Goal: Task Accomplishment & Management: Manage account settings

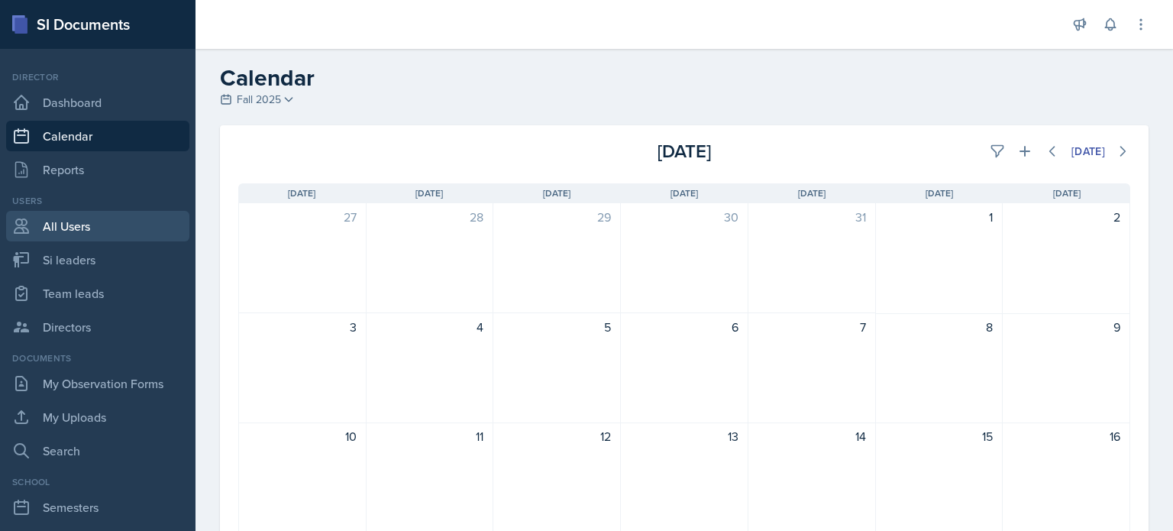
click at [74, 221] on link "All Users" at bounding box center [97, 226] width 183 height 31
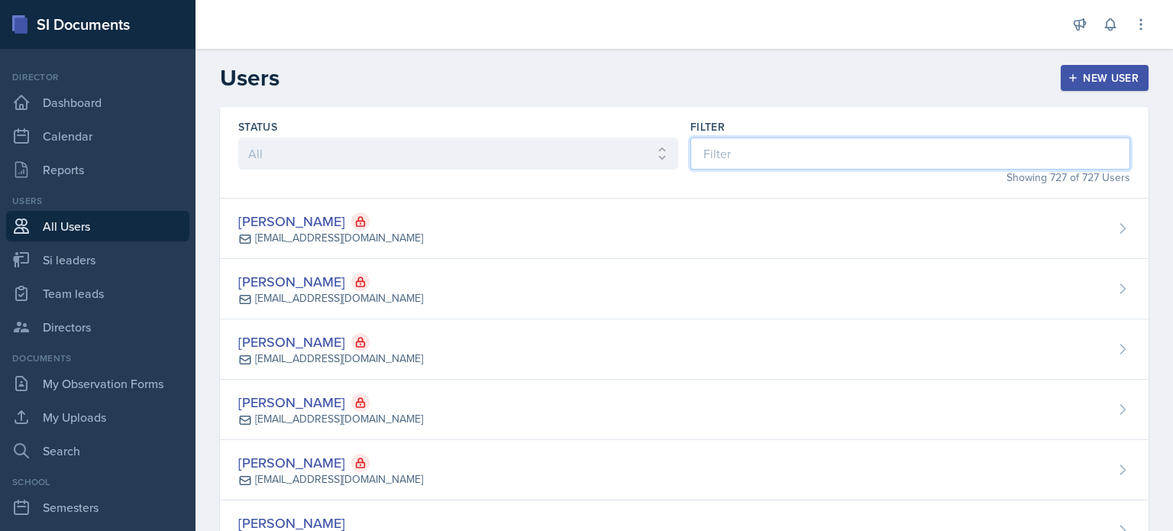
click at [824, 146] on input at bounding box center [911, 153] width 440 height 32
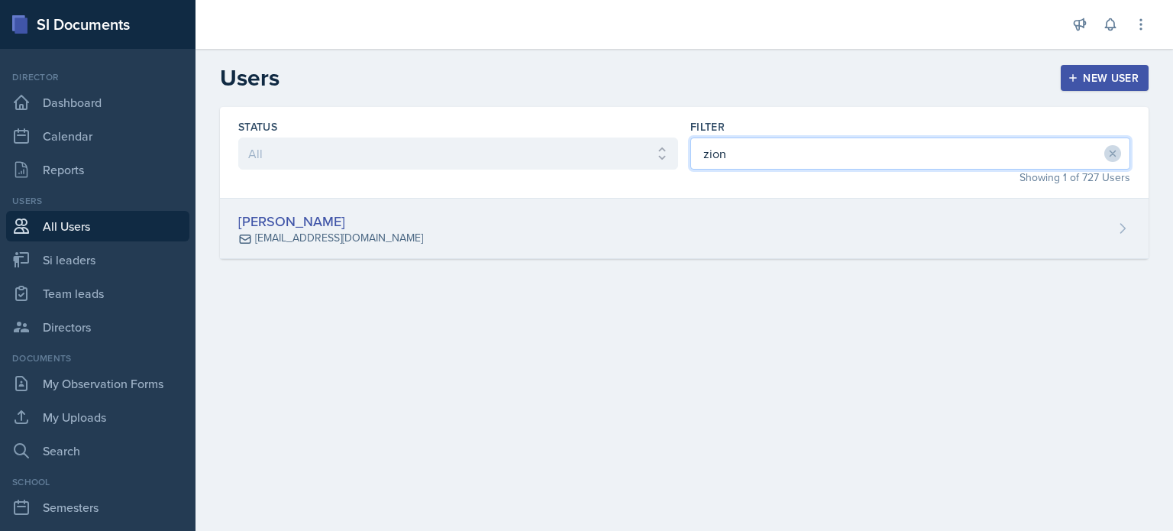
type input "zion"
click at [792, 222] on div "[PERSON_NAME] [EMAIL_ADDRESS][DOMAIN_NAME]" at bounding box center [684, 229] width 929 height 60
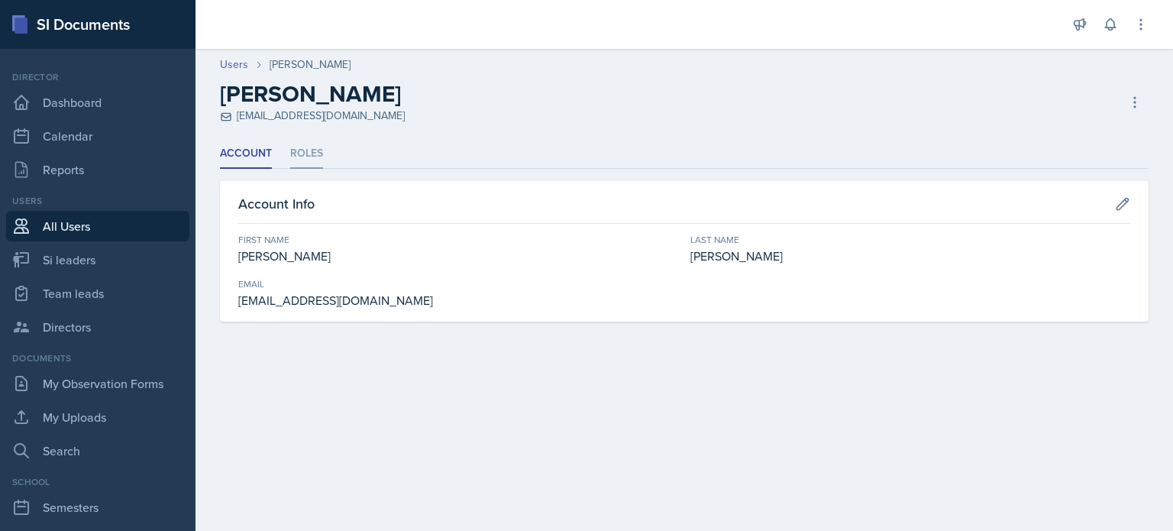
click at [315, 149] on li "Roles" at bounding box center [306, 154] width 33 height 30
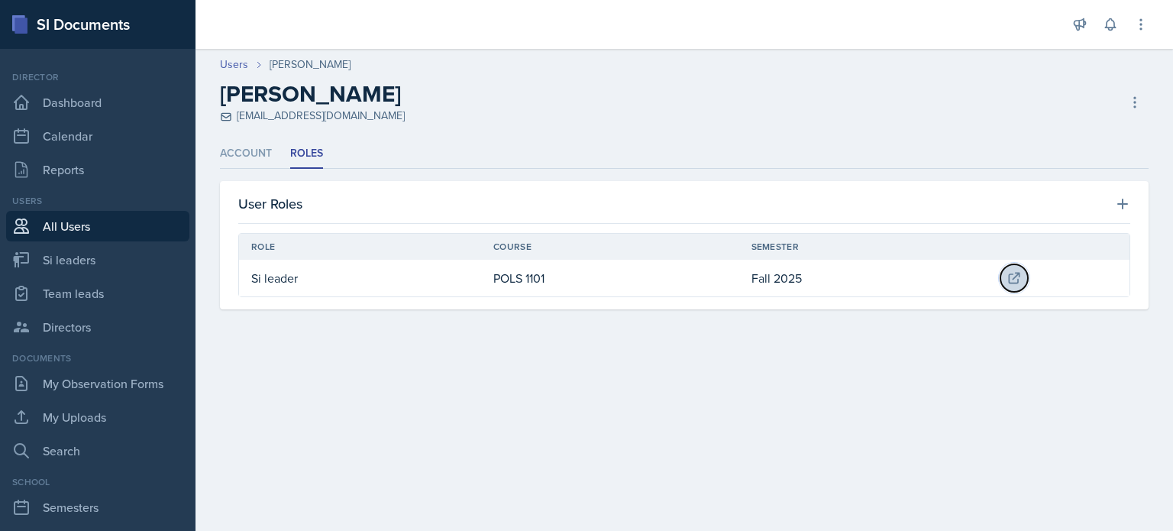
click at [1008, 273] on icon at bounding box center [1014, 277] width 15 height 15
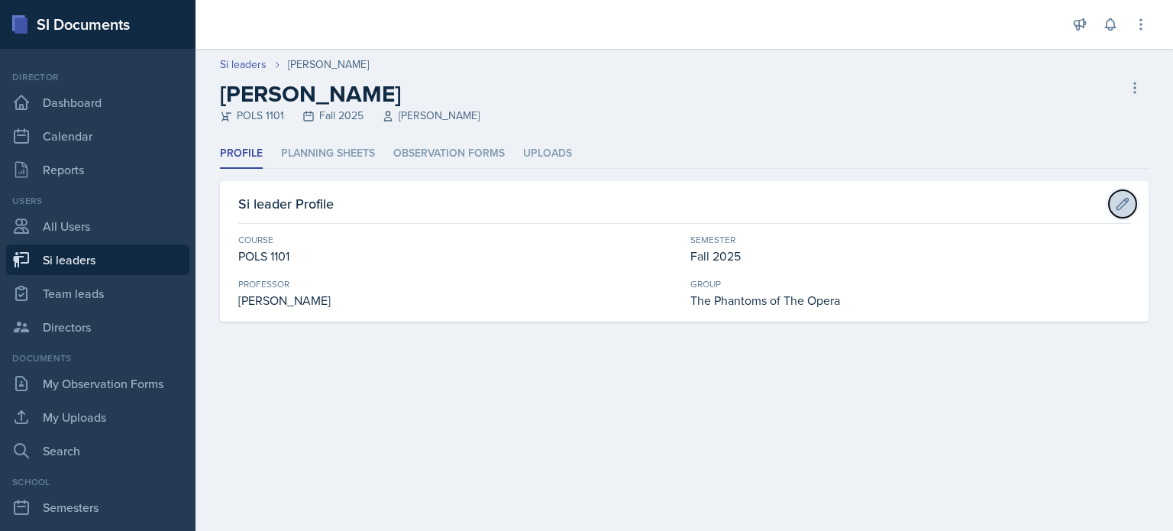
click at [1130, 199] on icon at bounding box center [1122, 203] width 15 height 15
select select "641ed073-b75e-4ab3-bd0f-f1d6c5757ebe"
select select "2bed604d-1099-4043-b1bc-2365e8740244"
select select "8f83532f-1719-4fe6-95c5-07f4aad66979"
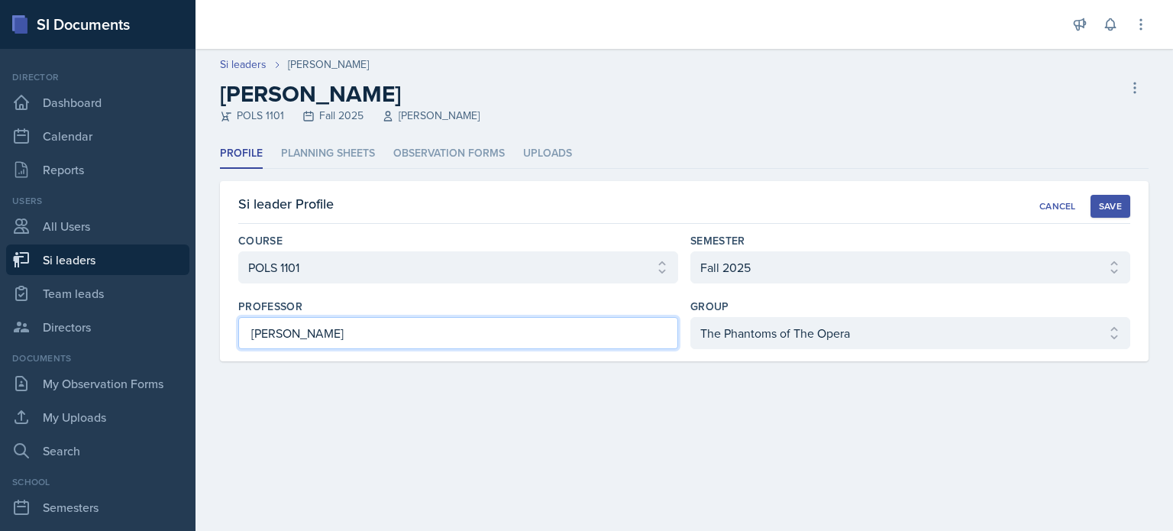
click at [426, 323] on input "[PERSON_NAME]" at bounding box center [458, 333] width 440 height 32
type input "F"
type input "[PERSON_NAME]"
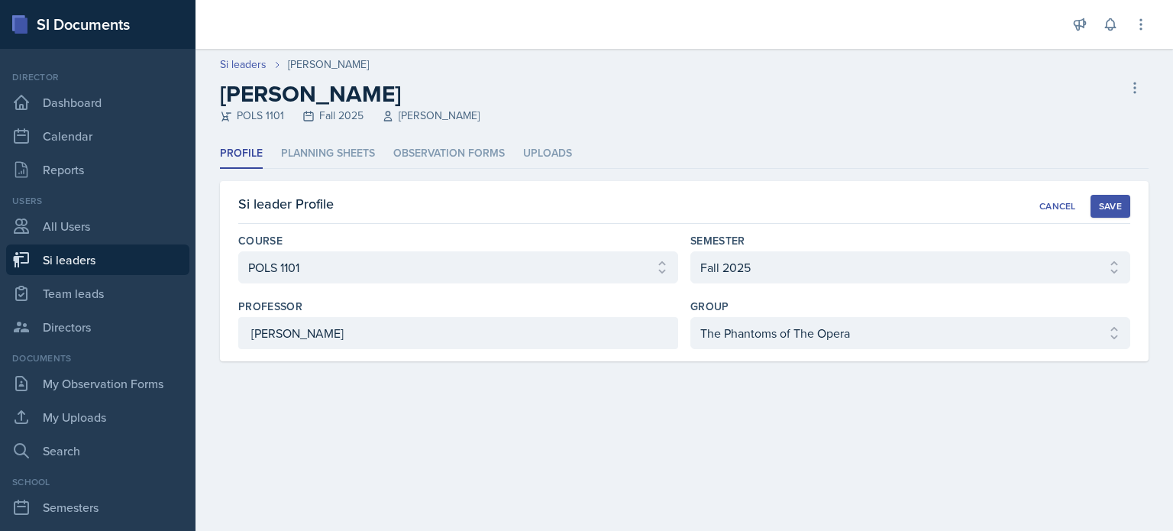
click at [1121, 200] on div "Save" at bounding box center [1110, 206] width 23 height 12
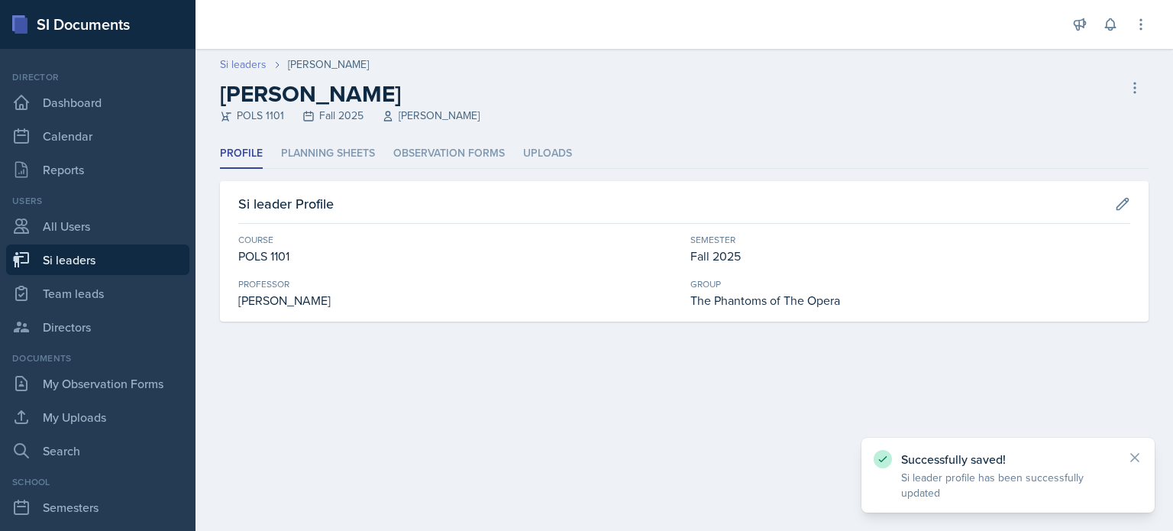
click at [238, 63] on link "Si leaders" at bounding box center [243, 65] width 47 height 16
select select "2bed604d-1099-4043-b1bc-2365e8740244"
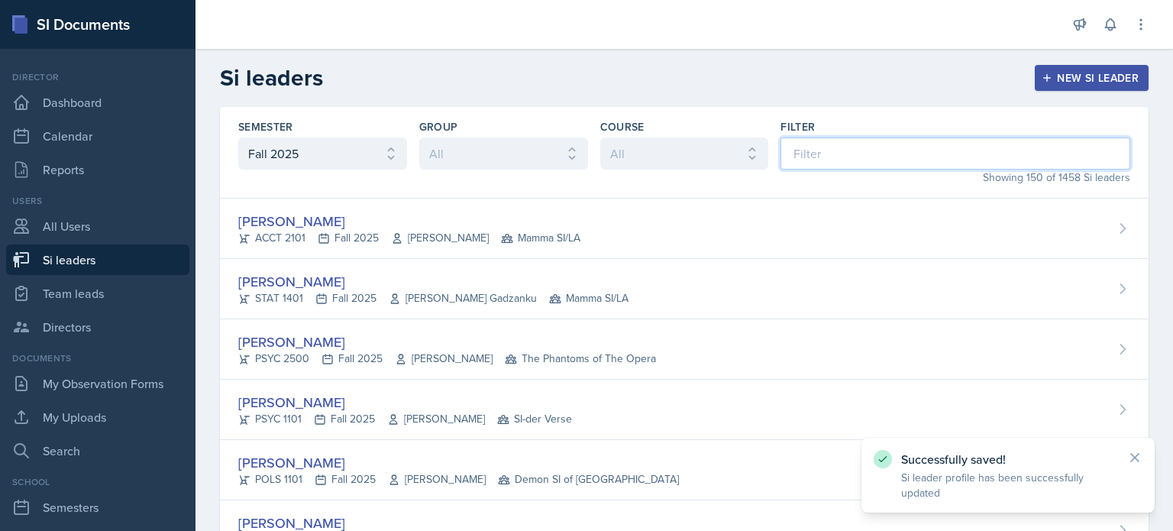
click at [828, 160] on input at bounding box center [956, 153] width 350 height 32
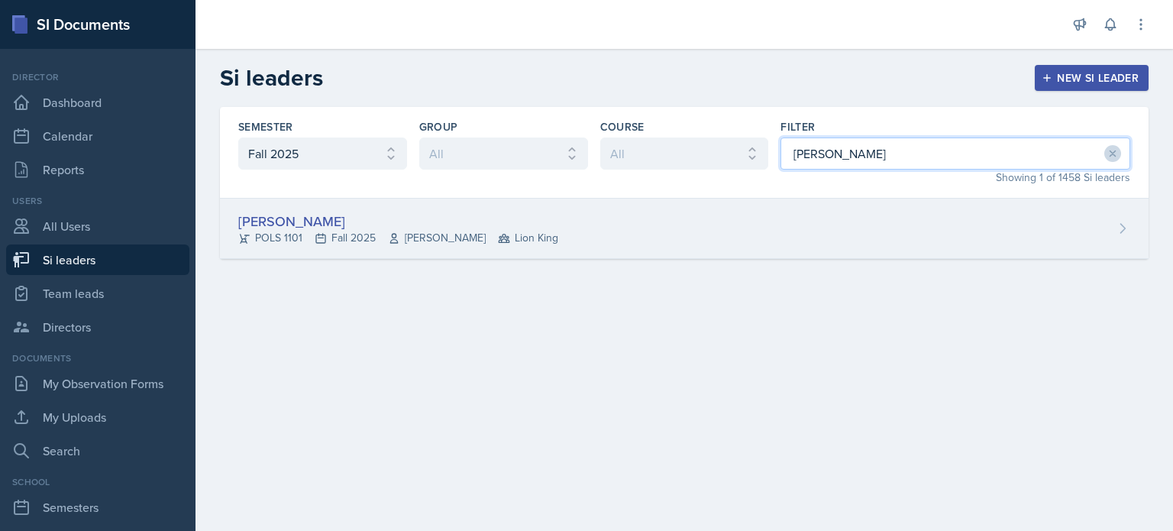
type input "[PERSON_NAME]"
click at [778, 235] on div "[PERSON_NAME] POLS 1101 Fall 2025 [PERSON_NAME] Lion King" at bounding box center [684, 229] width 929 height 60
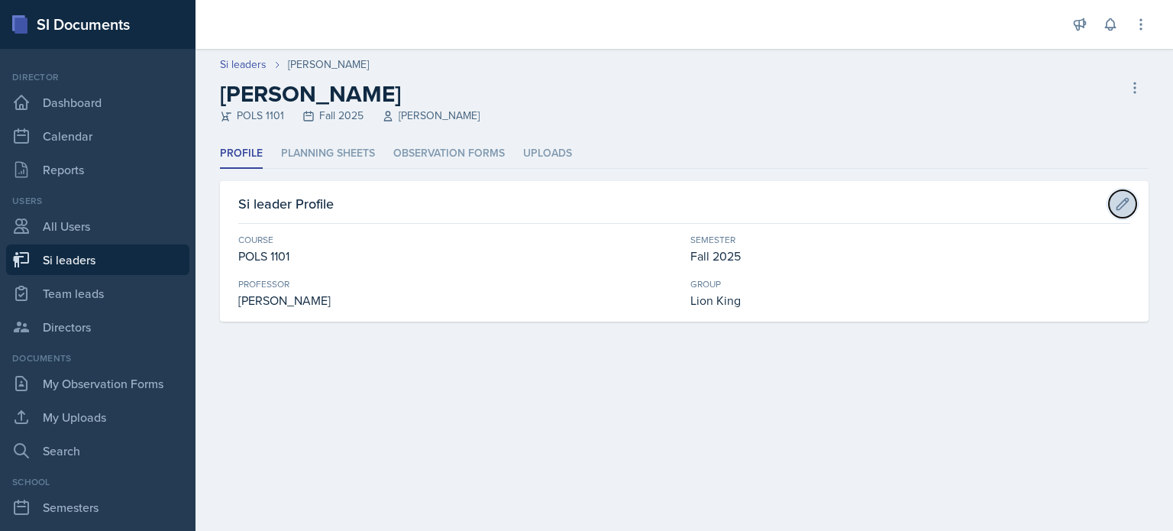
click at [1118, 199] on icon at bounding box center [1122, 203] width 15 height 15
select select "641ed073-b75e-4ab3-bd0f-f1d6c5757ebe"
select select "2bed604d-1099-4043-b1bc-2365e8740244"
select select "03df2469-1098-498a-a2e2-8023a988d861"
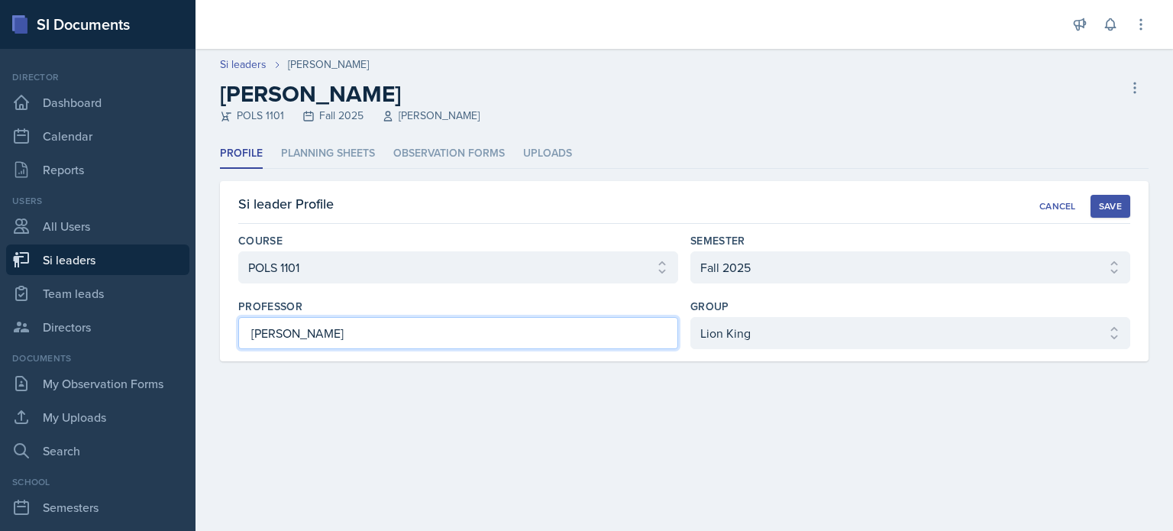
drag, startPoint x: 366, startPoint y: 341, endPoint x: 0, endPoint y: 281, distance: 370.7
click at [0, 281] on div "SI Documents Director Dashboard Calendar Reports Users All Users Si leaders Tea…" at bounding box center [586, 265] width 1173 height 531
type input "[PERSON_NAME]"
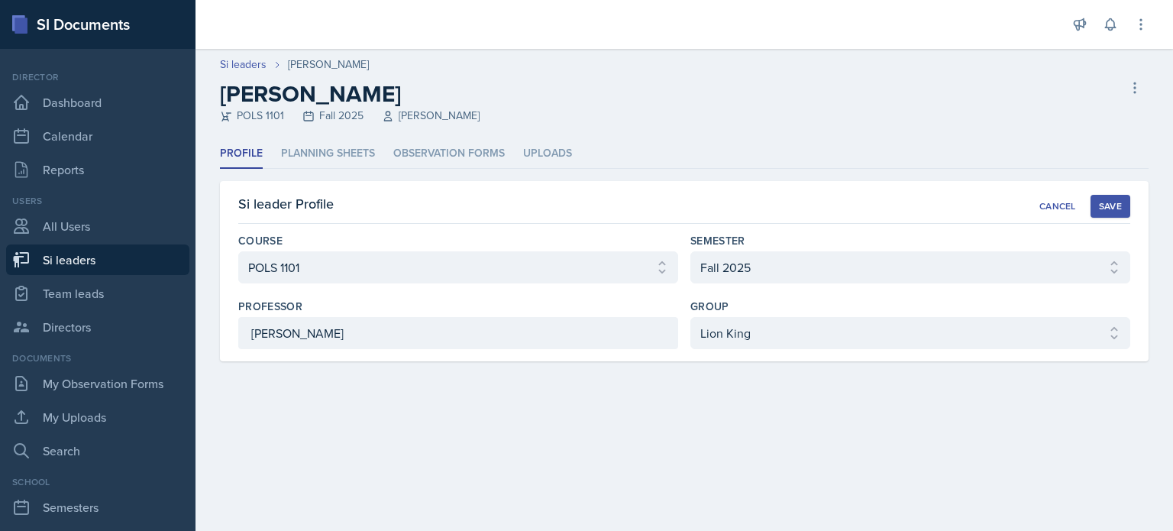
click at [1108, 207] on div "Save" at bounding box center [1110, 206] width 23 height 12
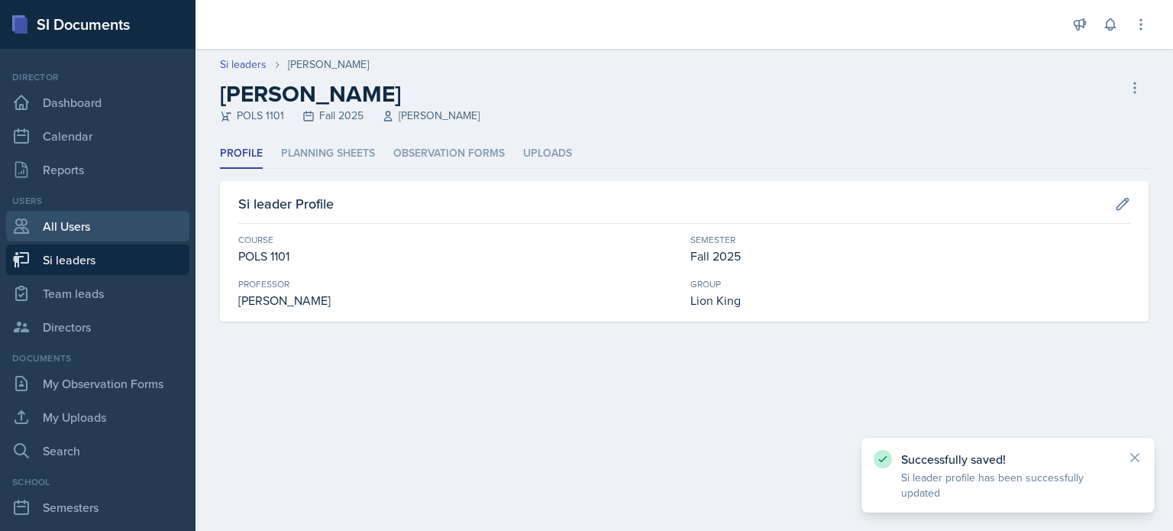
click at [77, 222] on link "All Users" at bounding box center [97, 226] width 183 height 31
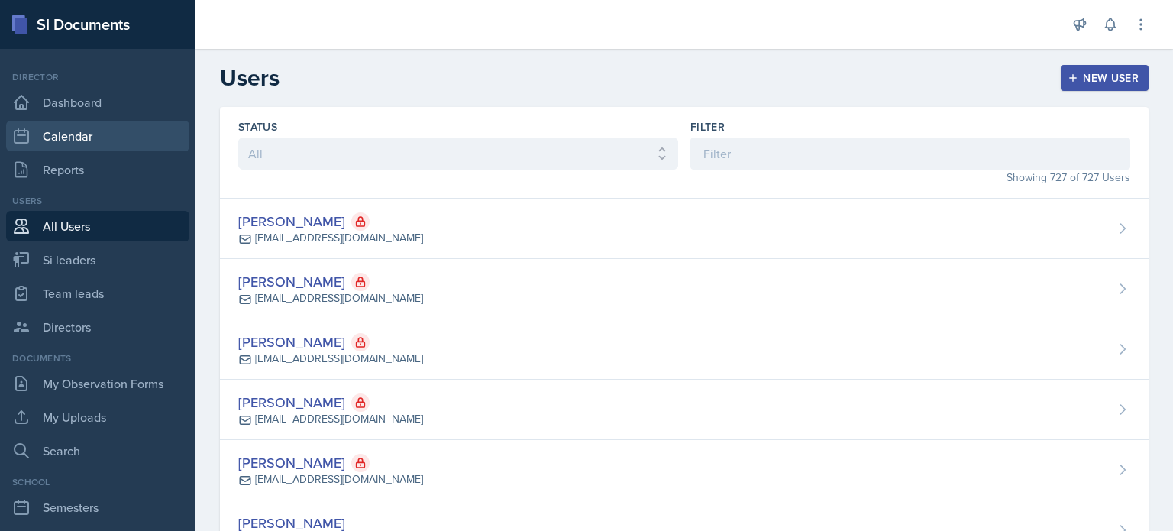
click at [76, 128] on link "Calendar" at bounding box center [97, 136] width 183 height 31
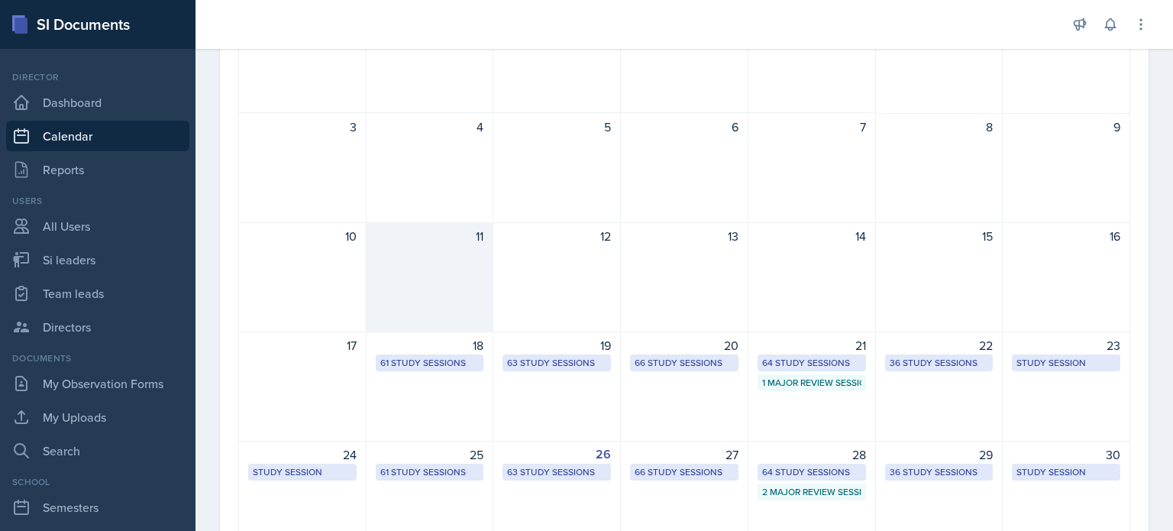
scroll to position [205, 0]
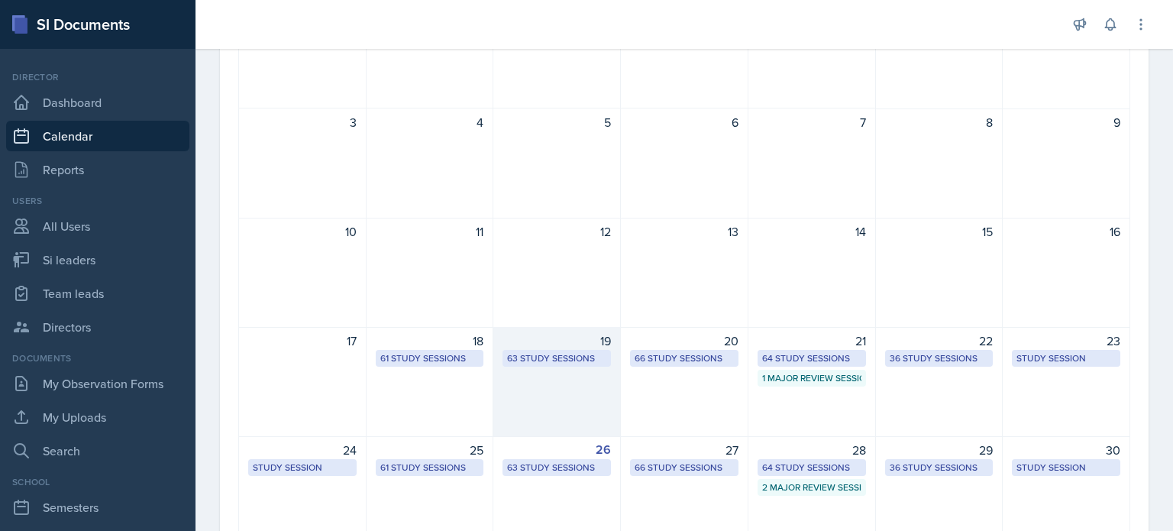
click at [565, 400] on div "19 63 Study Sessions" at bounding box center [557, 382] width 128 height 110
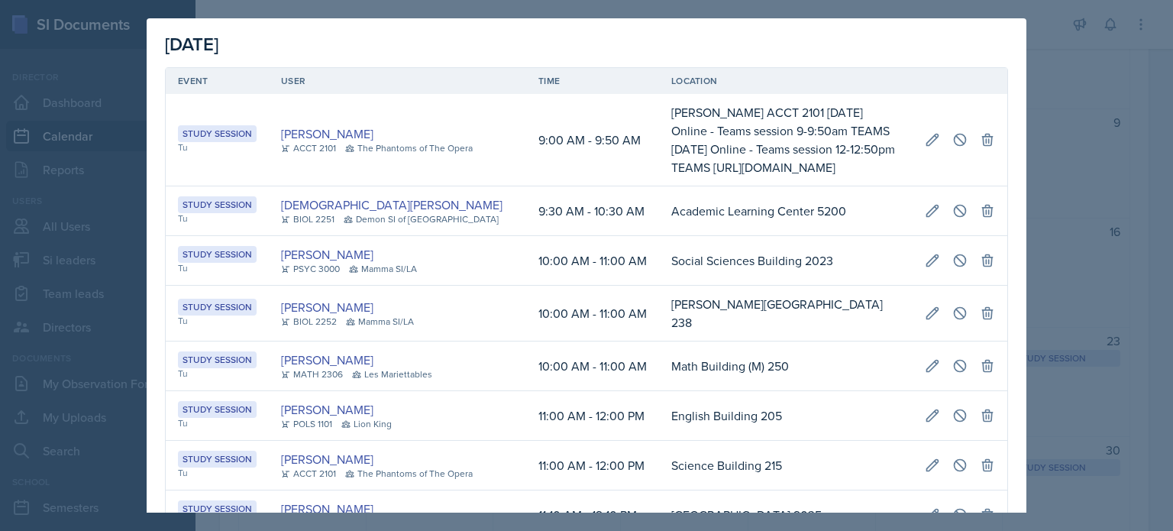
click at [1067, 48] on div at bounding box center [586, 265] width 1173 height 531
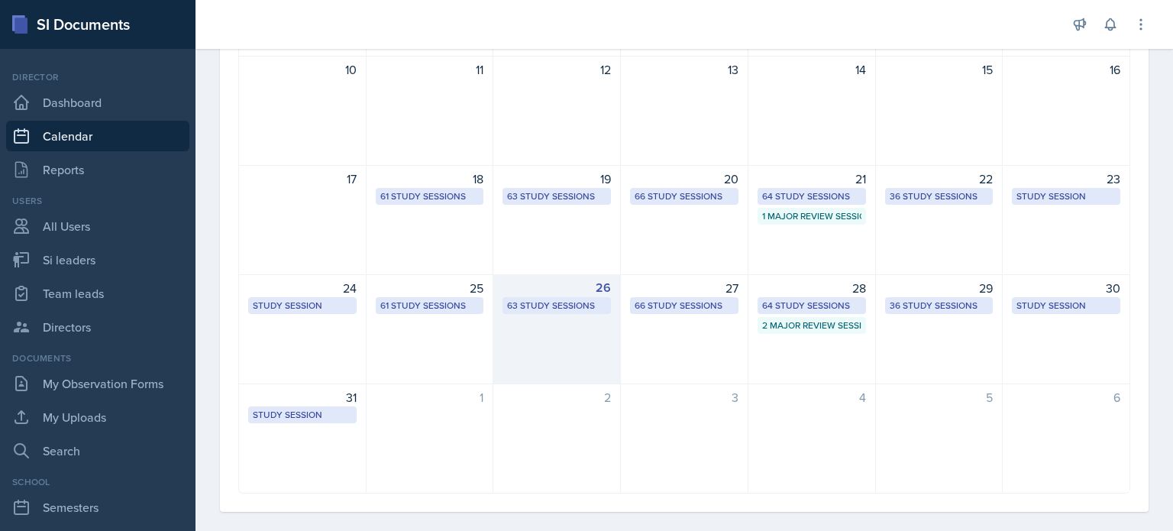
scroll to position [367, 0]
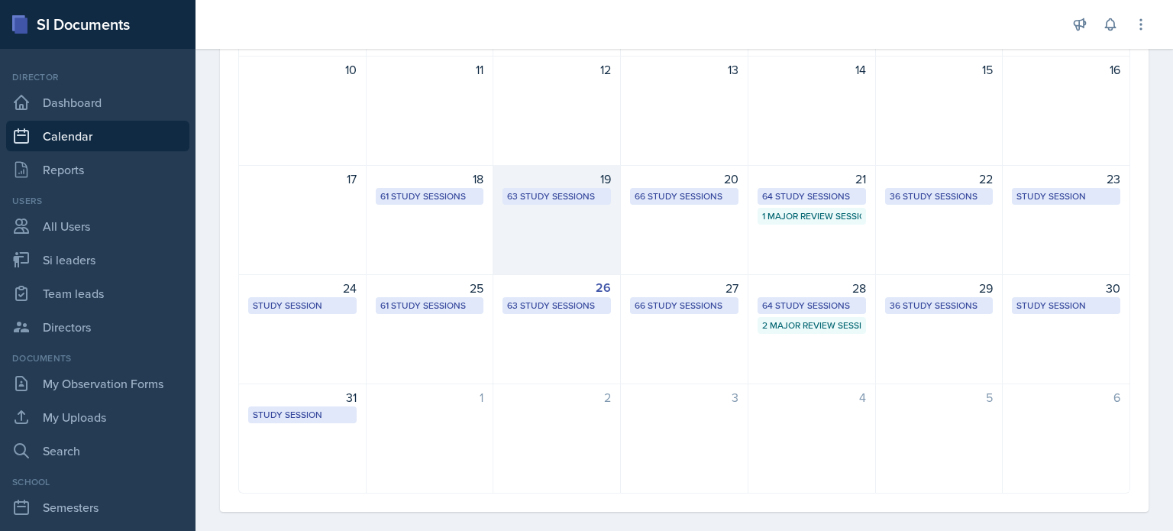
click at [549, 227] on div "19 63 Study Sessions" at bounding box center [557, 220] width 128 height 110
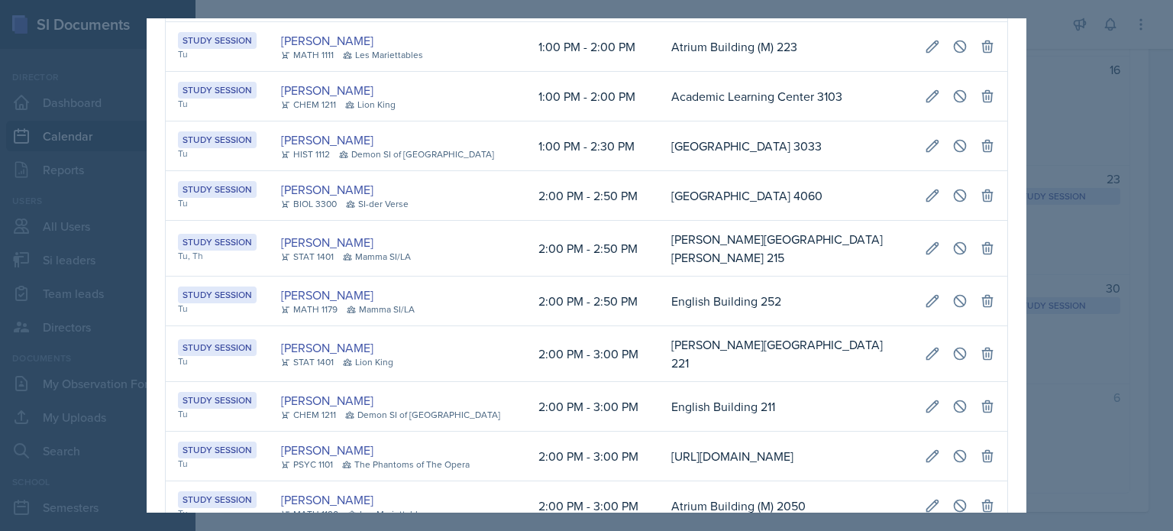
scroll to position [0, 309]
select select "1"
select select "0"
select select "PM"
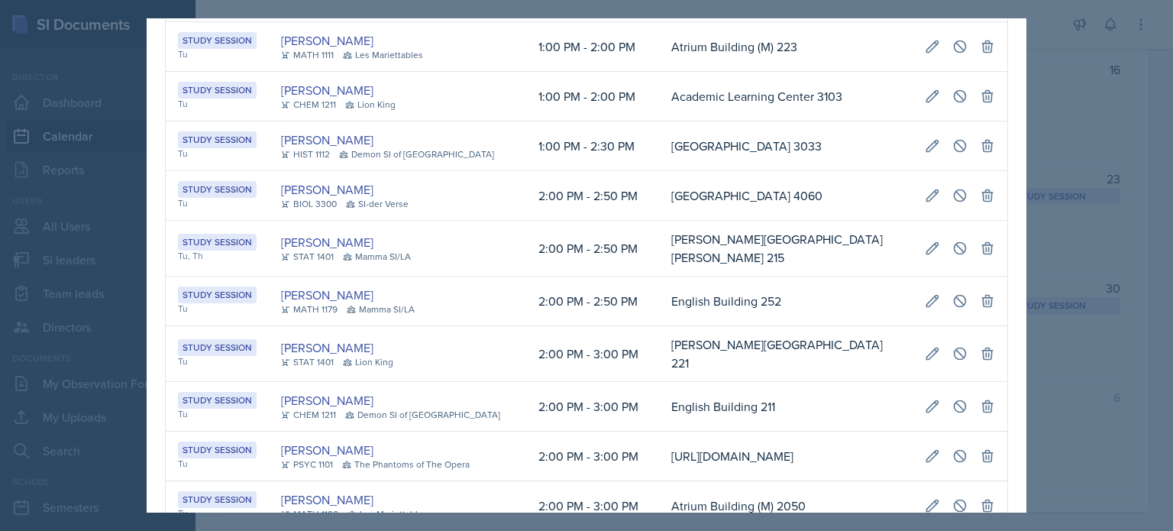
select select "2"
select select "0"
select select "PM"
type input "Academic Learning Center 2101"
select select "d66089cd-5ee7-4f89-a345-f1bdd1643066"
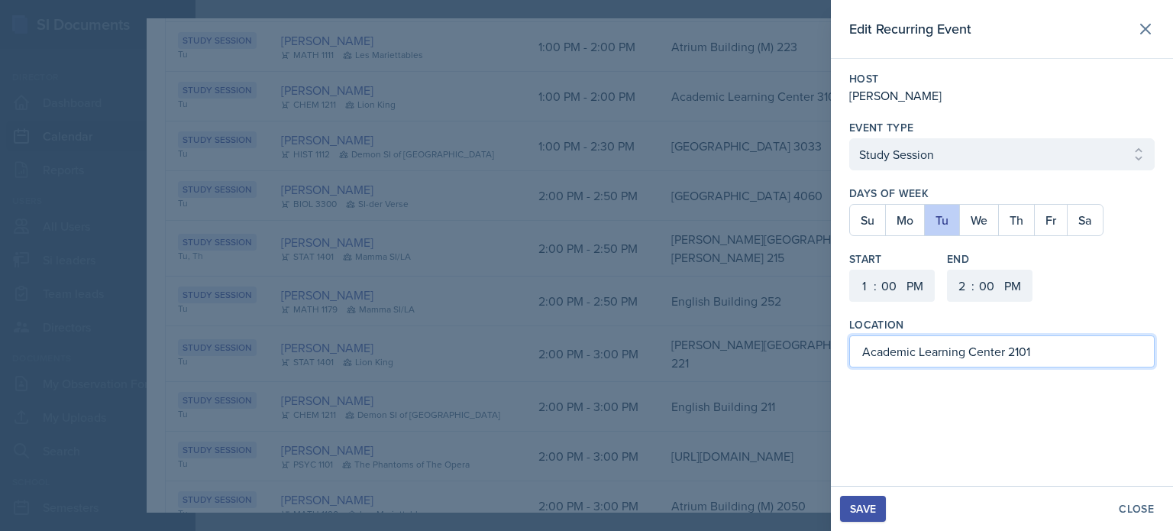
click at [1037, 354] on input "Academic Learning Center 2101" at bounding box center [1002, 351] width 306 height 32
click at [872, 503] on div "Save" at bounding box center [863, 509] width 26 height 12
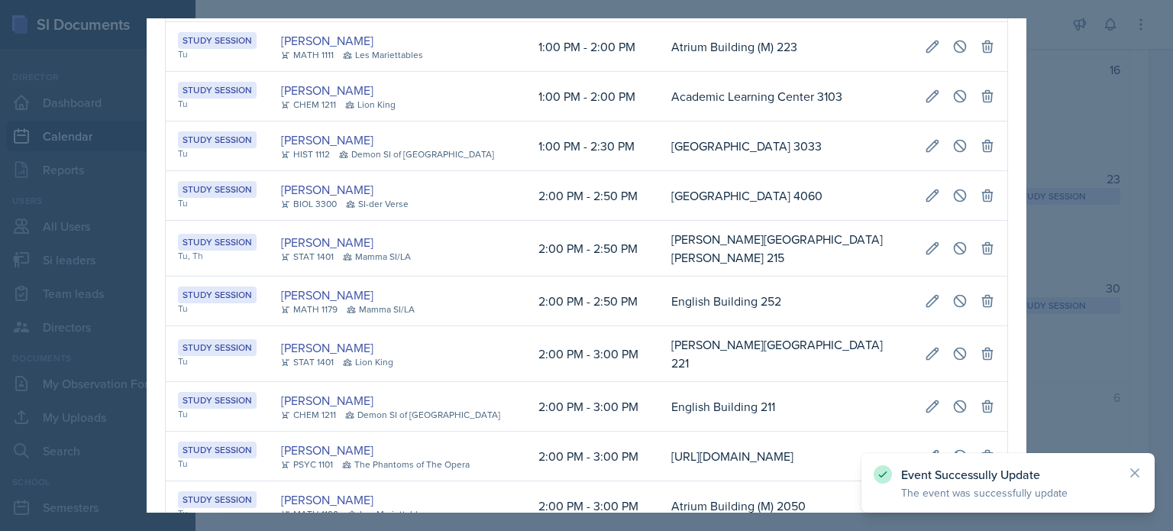
click at [1053, 193] on div at bounding box center [586, 265] width 1173 height 531
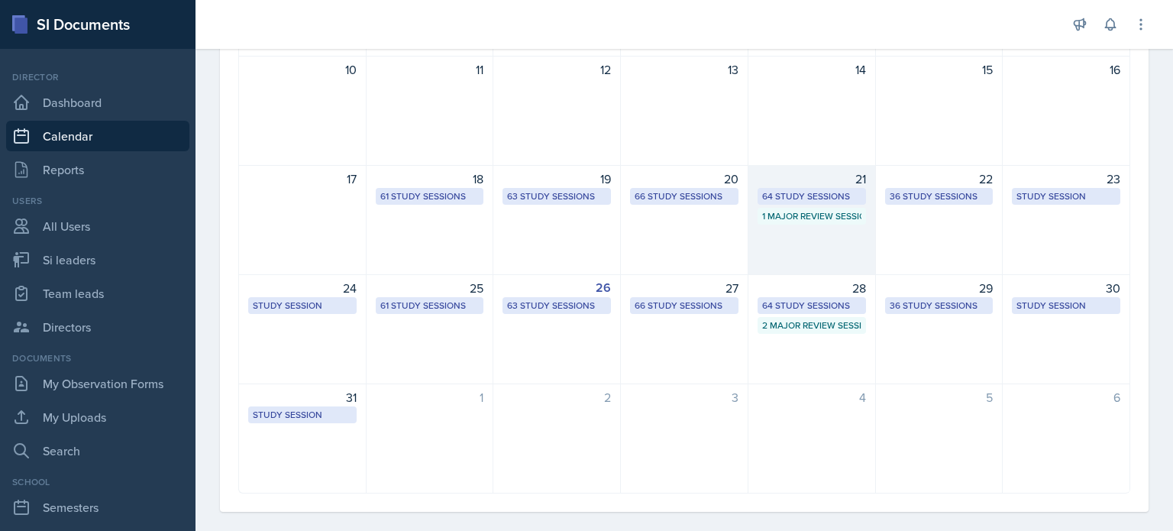
click at [816, 242] on div "21 64 Study Sessions 1 Major Review Session" at bounding box center [813, 220] width 128 height 110
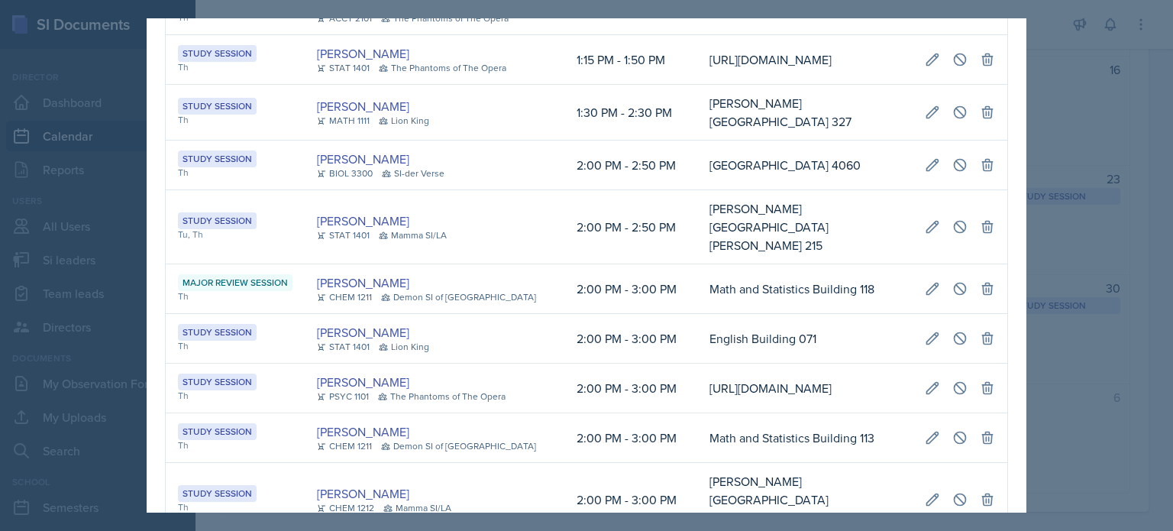
click at [1092, 82] on div at bounding box center [586, 265] width 1173 height 531
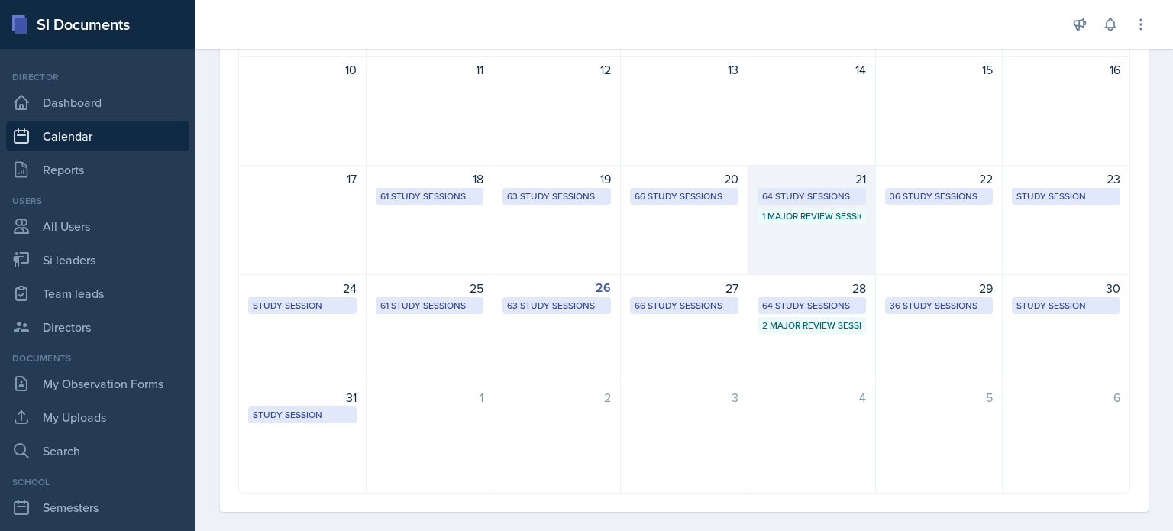
click at [812, 251] on div "21 64 Study Sessions 1 Major Review Session" at bounding box center [813, 220] width 128 height 110
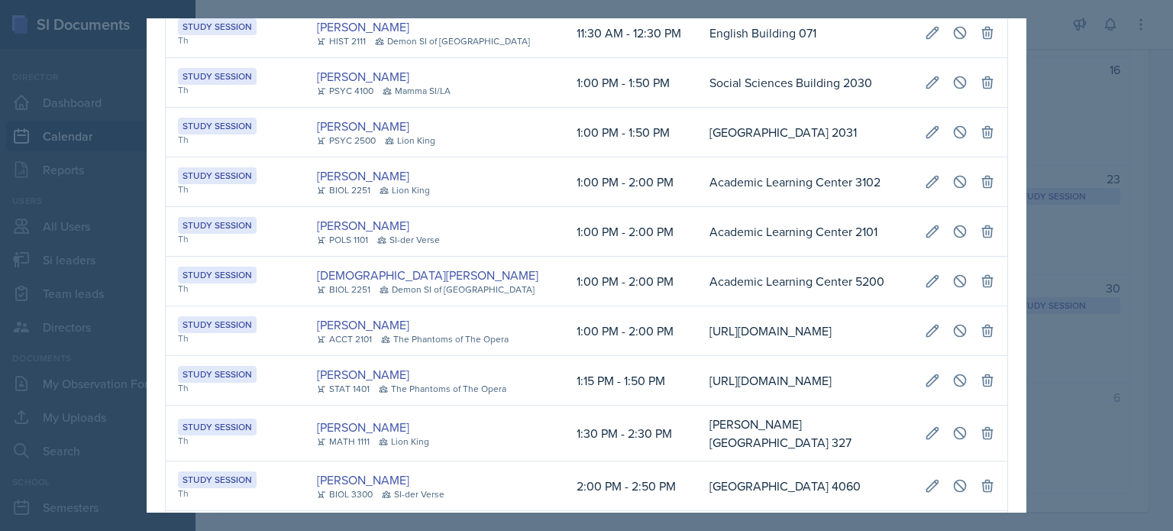
scroll to position [0, 859]
click at [919, 218] on button at bounding box center [932, 231] width 27 height 27
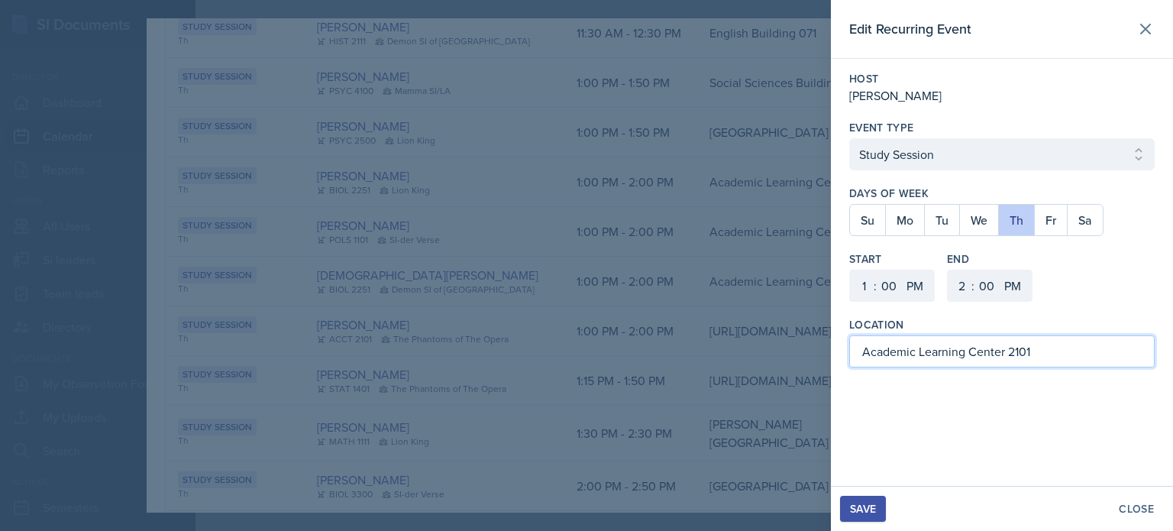
click at [1040, 339] on input "Academic Learning Center 2101" at bounding box center [1002, 351] width 306 height 32
type input "Academic Learning Center 2105"
click at [868, 506] on div "Save" at bounding box center [863, 509] width 26 height 12
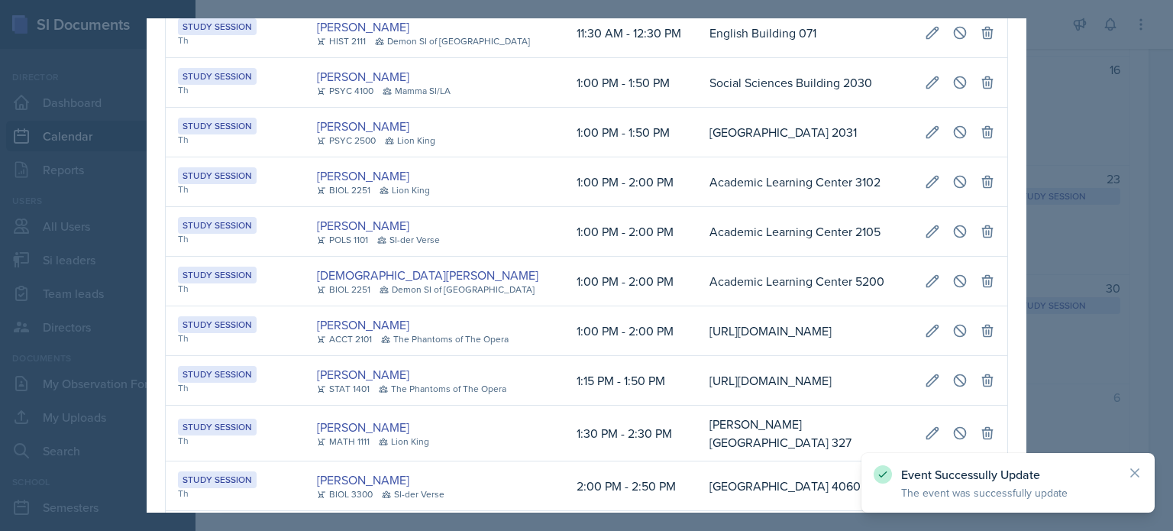
click at [1112, 214] on div at bounding box center [586, 265] width 1173 height 531
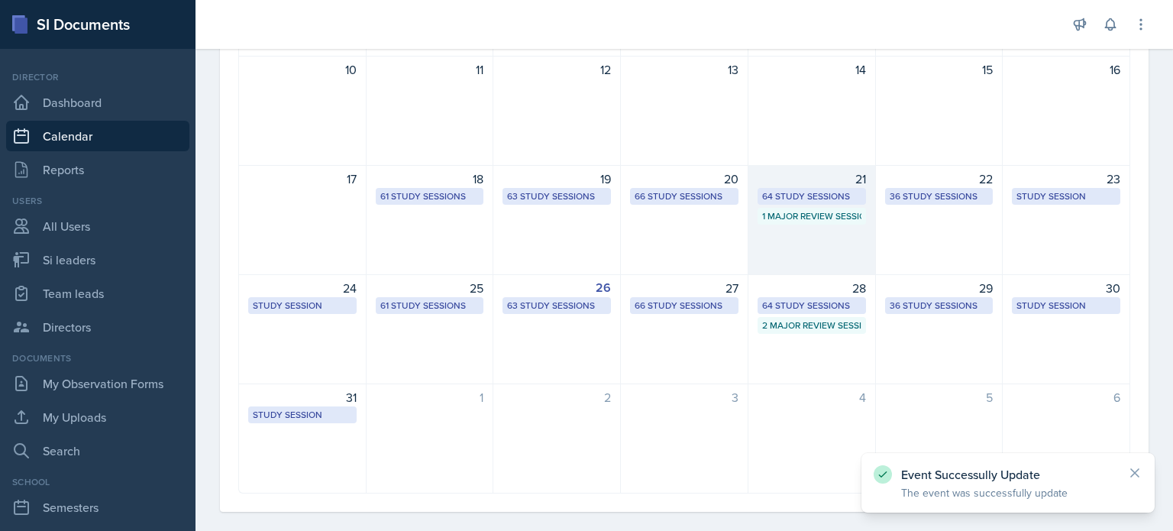
click at [821, 216] on div "1 Major Review Session" at bounding box center [811, 216] width 99 height 14
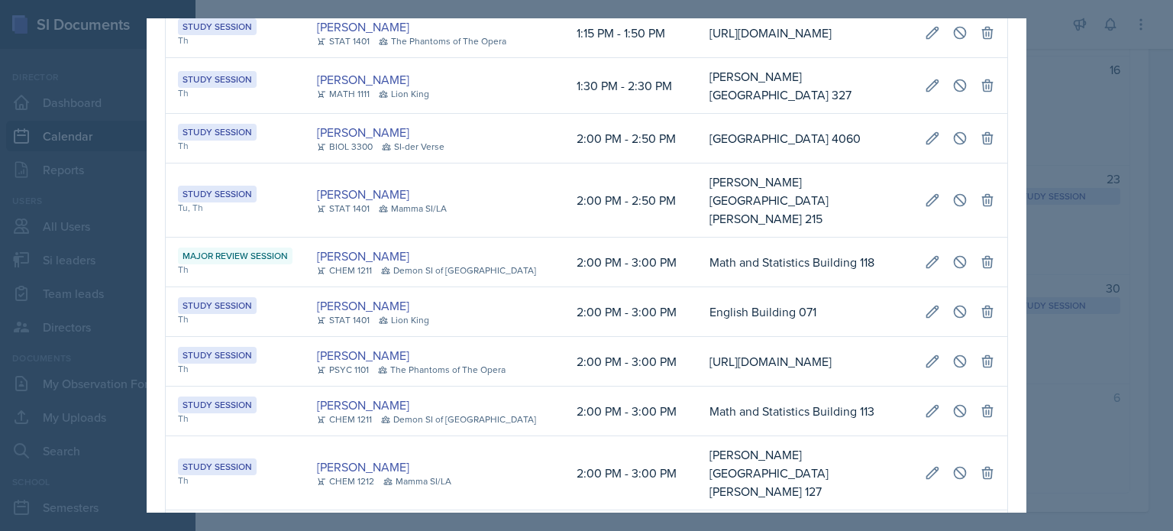
scroll to position [846, 0]
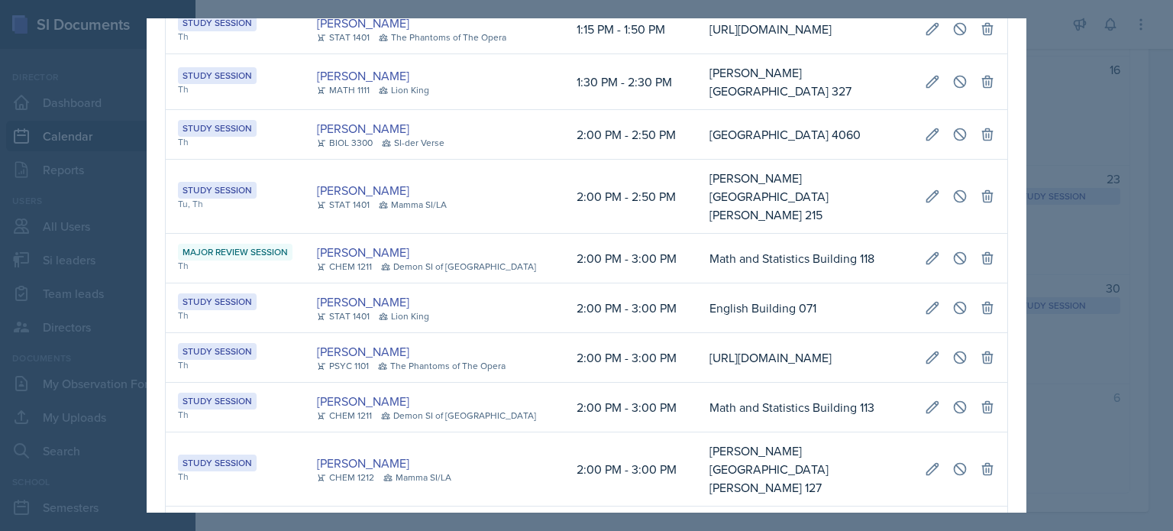
click at [1048, 160] on div at bounding box center [586, 265] width 1173 height 531
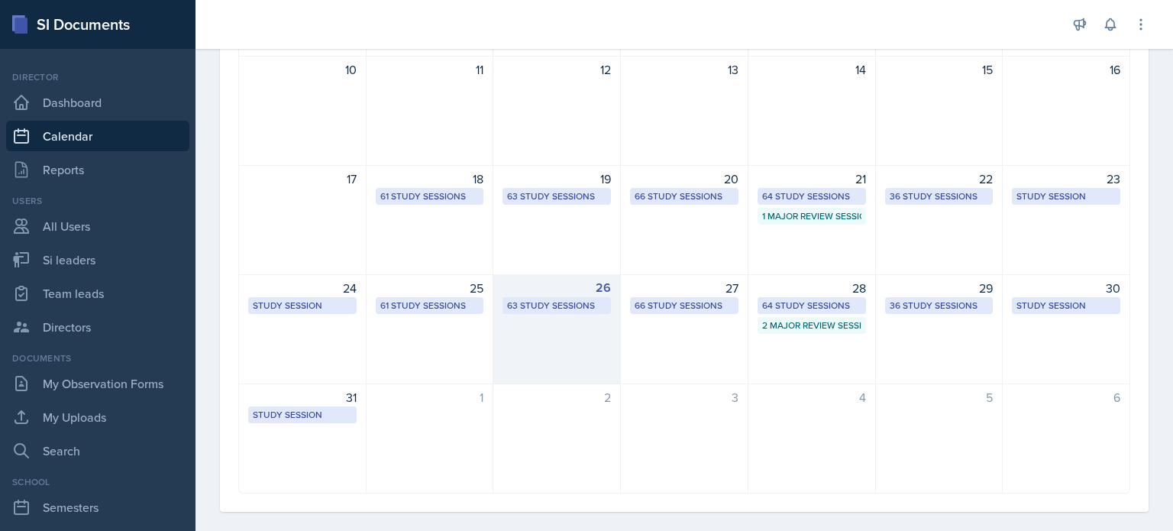
click at [571, 334] on div "26 63 Study Sessions" at bounding box center [557, 329] width 128 height 110
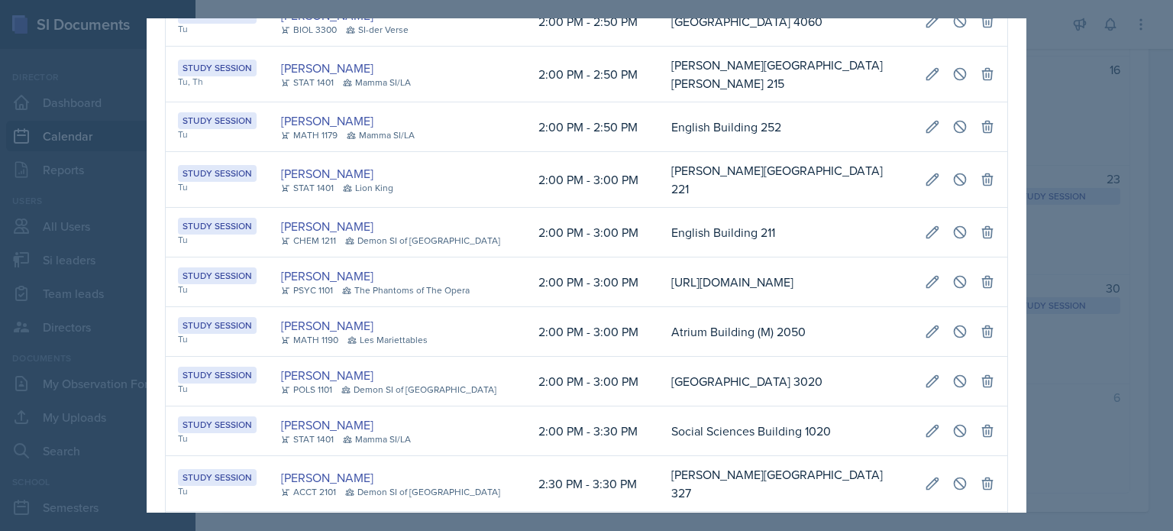
scroll to position [0, 309]
click at [925, 82] on icon at bounding box center [932, 73] width 15 height 15
select select "2"
select select "50"
type input "[PERSON_NAME][GEOGRAPHIC_DATA][PERSON_NAME] 215"
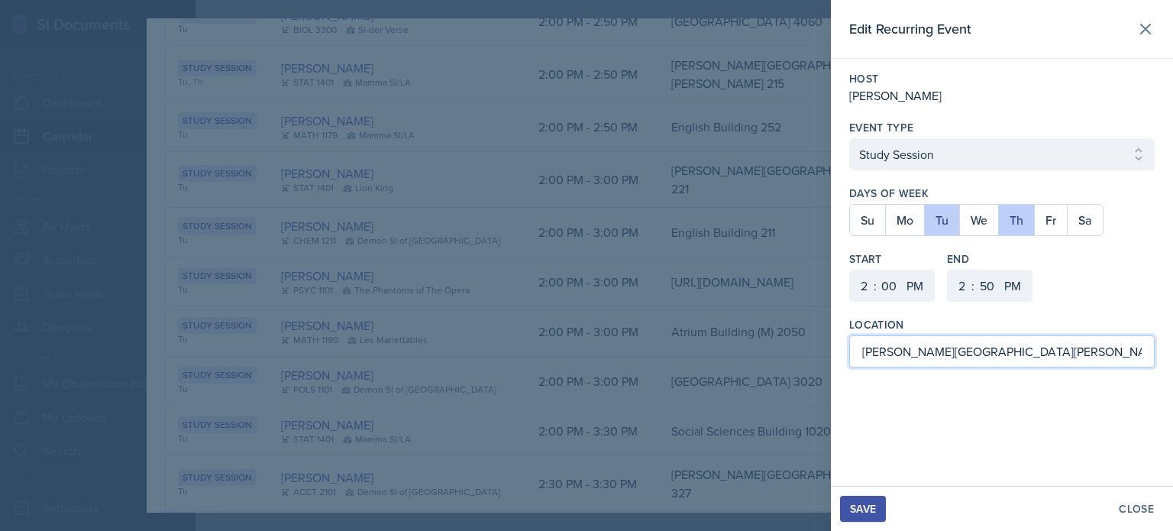
drag, startPoint x: 993, startPoint y: 349, endPoint x: 750, endPoint y: 340, distance: 243.1
click at [750, 340] on div "Edit Recurring Event Host [PERSON_NAME] Event Type Select Event Type Study Sess…" at bounding box center [586, 265] width 1173 height 531
click at [1020, 214] on button "Th" at bounding box center [1016, 220] width 36 height 31
click at [898, 352] on input at bounding box center [1002, 351] width 306 height 32
click at [930, 348] on input at bounding box center [1002, 351] width 306 height 32
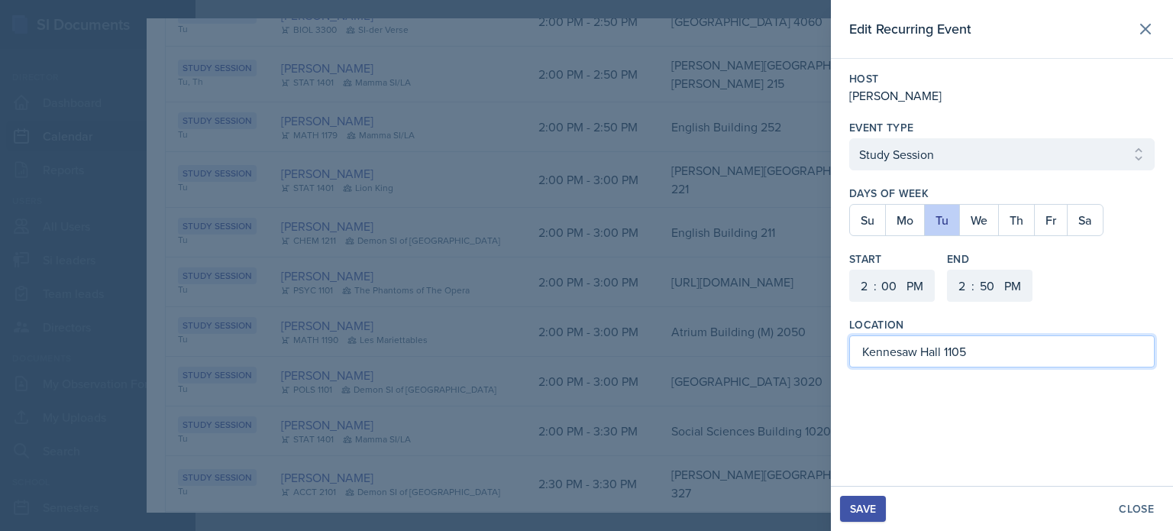
type input "Kennesaw Hall 1105"
click at [866, 513] on div "Save" at bounding box center [863, 509] width 26 height 12
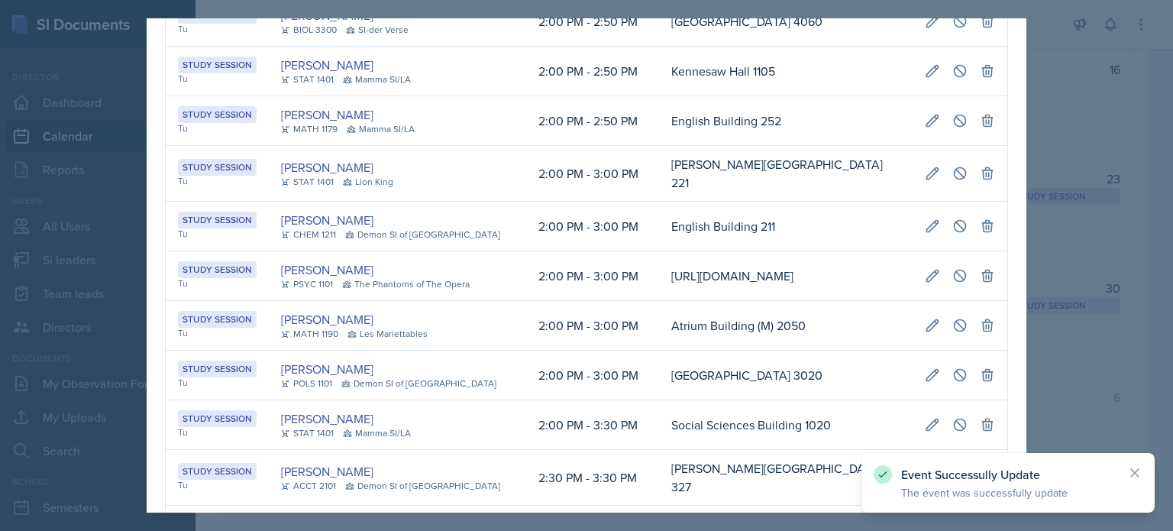
click at [1054, 241] on div at bounding box center [586, 265] width 1173 height 531
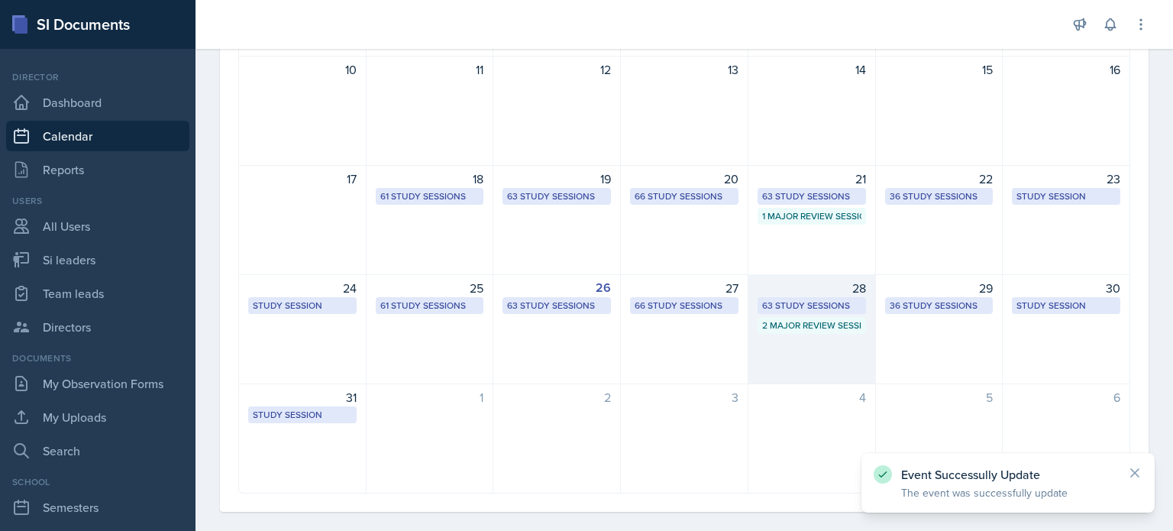
click at [788, 349] on div "28 63 Study Sessions 2 Major Review Sessions" at bounding box center [813, 329] width 128 height 110
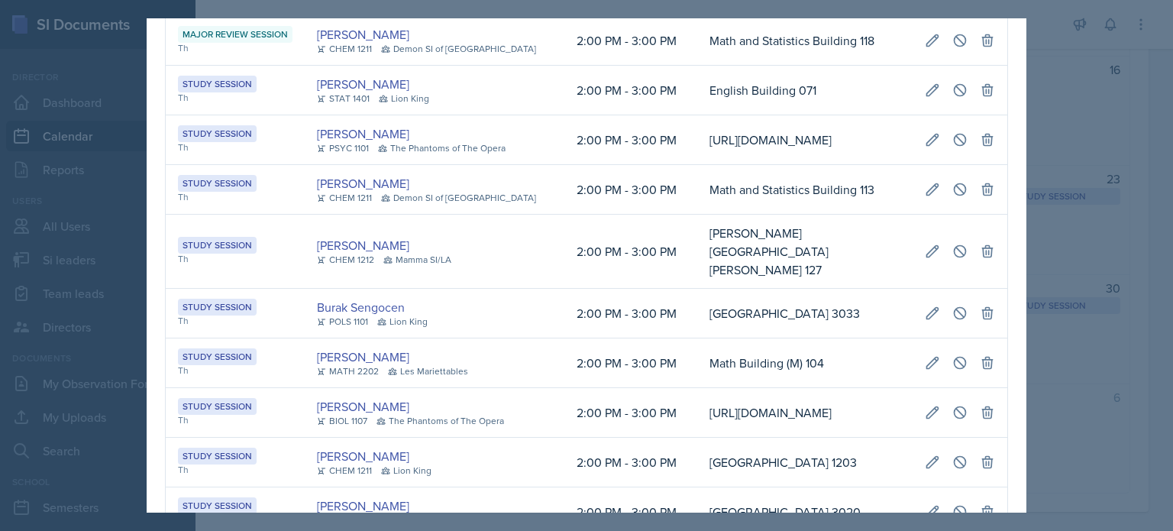
click at [1054, 112] on div at bounding box center [586, 265] width 1173 height 531
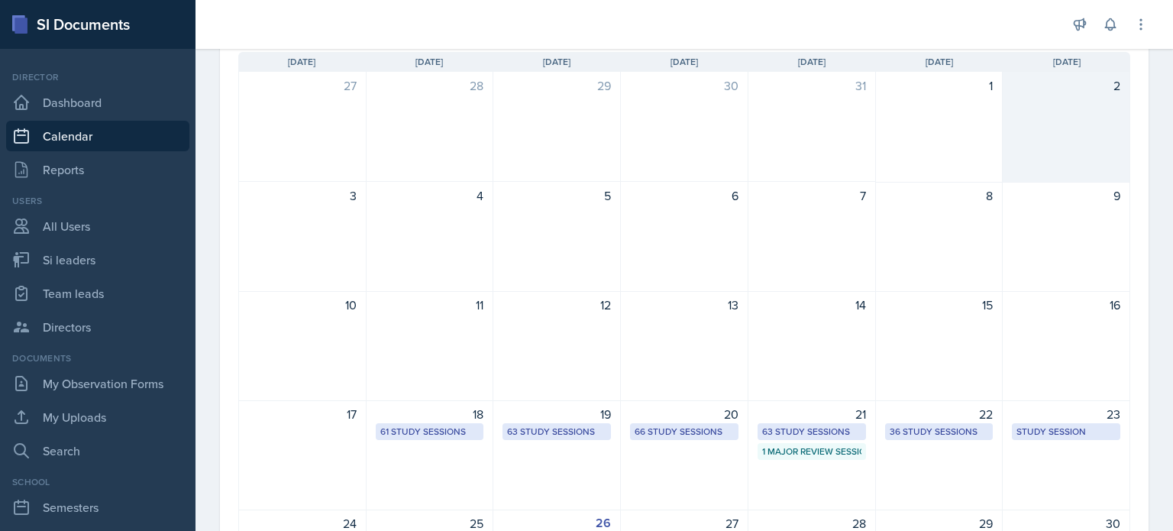
scroll to position [0, 0]
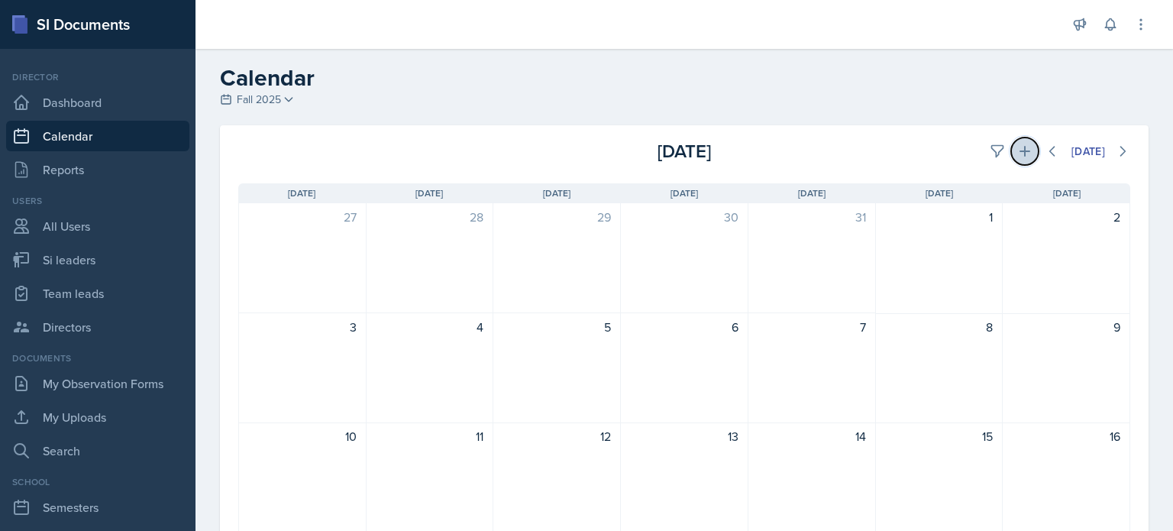
click at [1017, 150] on icon at bounding box center [1024, 151] width 15 height 15
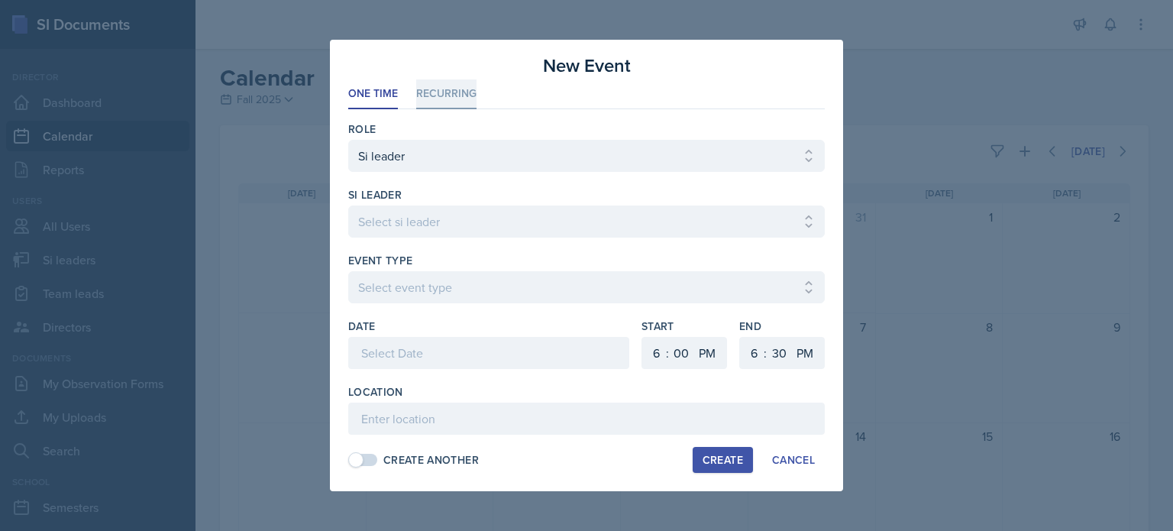
click at [440, 92] on li "Recurring" at bounding box center [446, 94] width 60 height 30
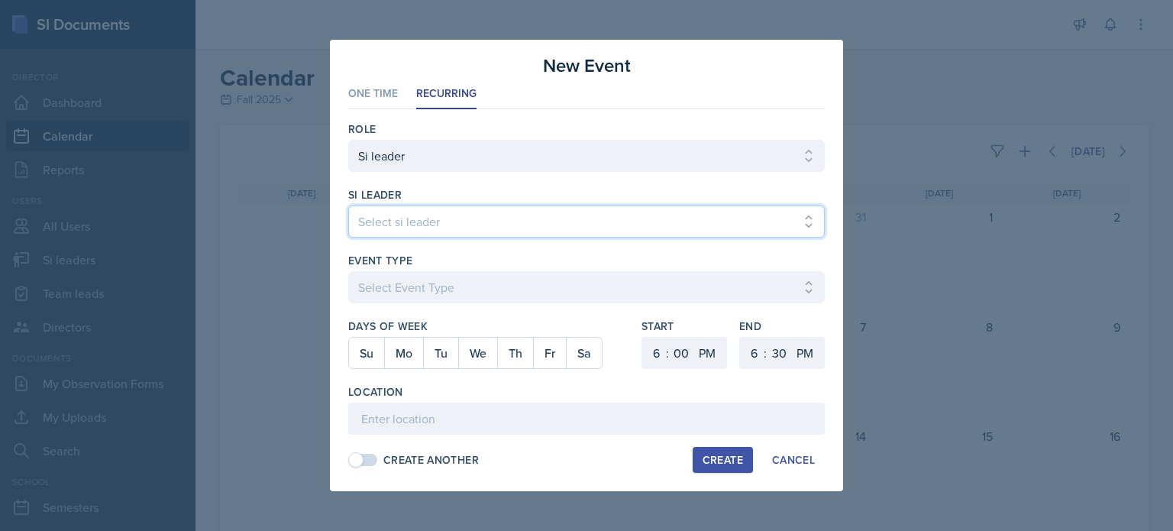
click at [431, 225] on select "Select si leader [PERSON_NAME] [PERSON_NAME] [PERSON_NAME] [PERSON_NAME] [PERSO…" at bounding box center [586, 221] width 477 height 32
select select "a260eafd-bda8-4f81-8702-22762ddf07d8"
click at [348, 205] on select "Select si leader [PERSON_NAME] [PERSON_NAME] [PERSON_NAME] [PERSON_NAME] [PERSO…" at bounding box center [586, 221] width 477 height 32
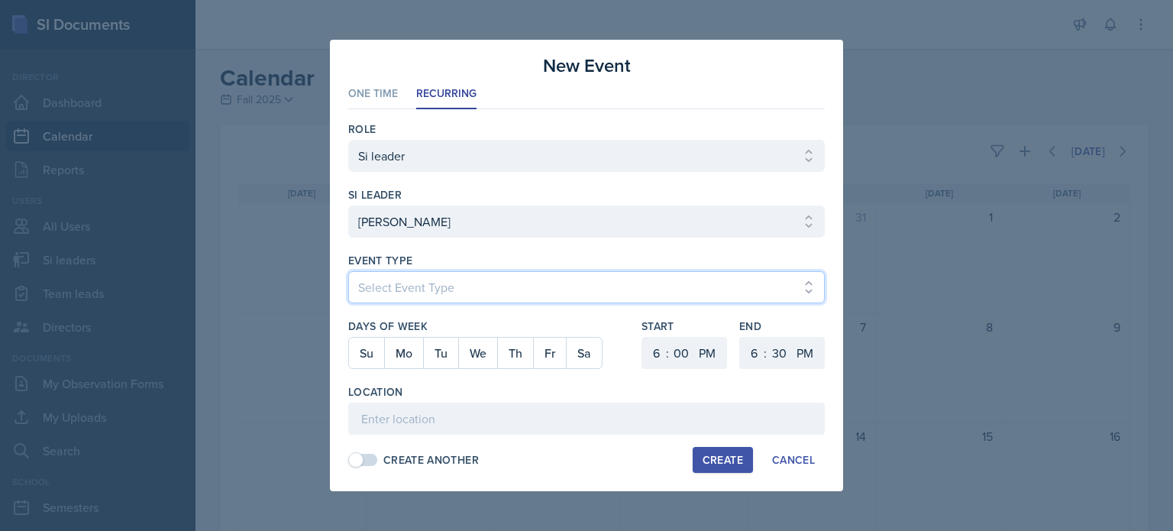
click at [400, 293] on select "Select Event Type Major Review Session Study Session" at bounding box center [586, 287] width 477 height 32
select select "d66089cd-5ee7-4f89-a345-f1bdd1643066"
click at [348, 271] on select "Select Event Type Major Review Session Study Session" at bounding box center [586, 287] width 477 height 32
click at [528, 351] on button "Th" at bounding box center [515, 353] width 36 height 31
click at [659, 354] on select "1 2 3 4 5 6 7 8 9 10 11 12" at bounding box center [654, 353] width 24 height 32
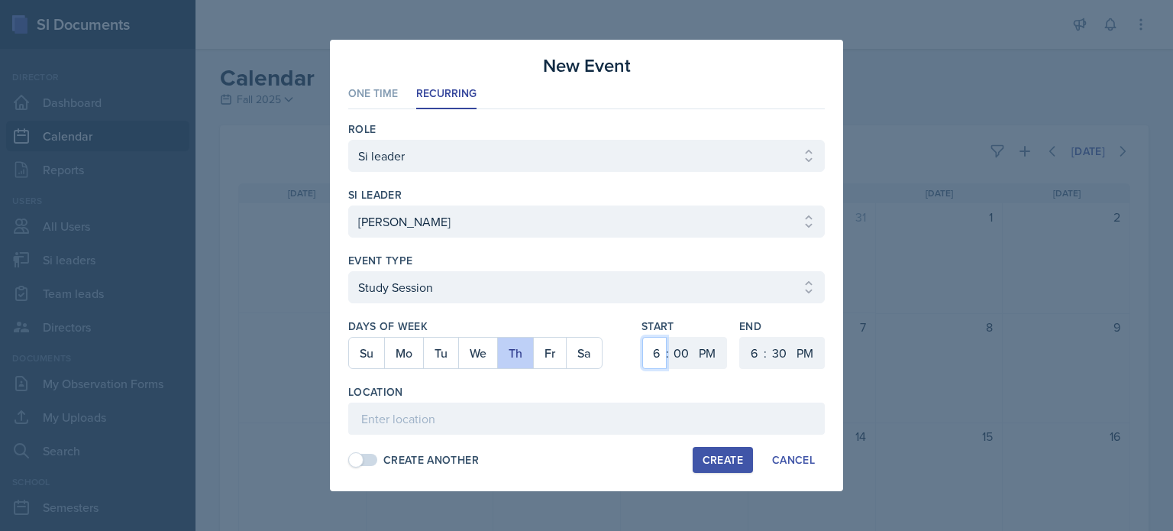
select select "2"
click at [642, 337] on select "1 2 3 4 5 6 7 8 9 10 11 12" at bounding box center [654, 353] width 24 height 32
click at [752, 351] on select "1 2 3 4 5 6 7 8 9 10 11 12" at bounding box center [752, 353] width 24 height 32
select select "2"
click at [740, 337] on select "1 2 3 4 5 6 7 8 9 10 11 12" at bounding box center [752, 353] width 24 height 32
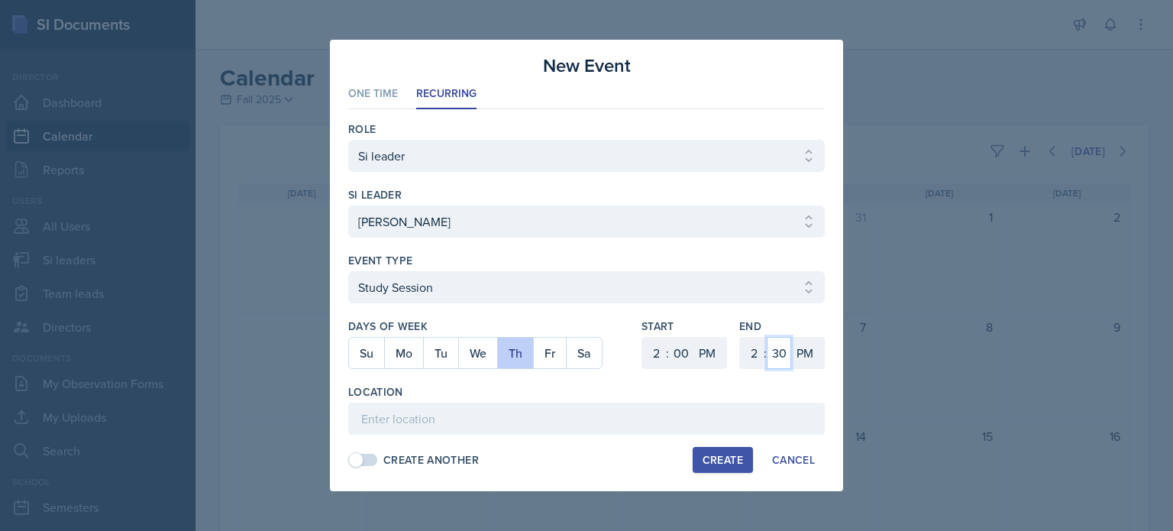
click at [779, 351] on select "00 05 10 15 20 25 30 35 40 45 50 55" at bounding box center [779, 353] width 24 height 32
select select "50"
click at [767, 337] on select "00 05 10 15 20 25 30 35 40 45 50 55" at bounding box center [779, 353] width 24 height 32
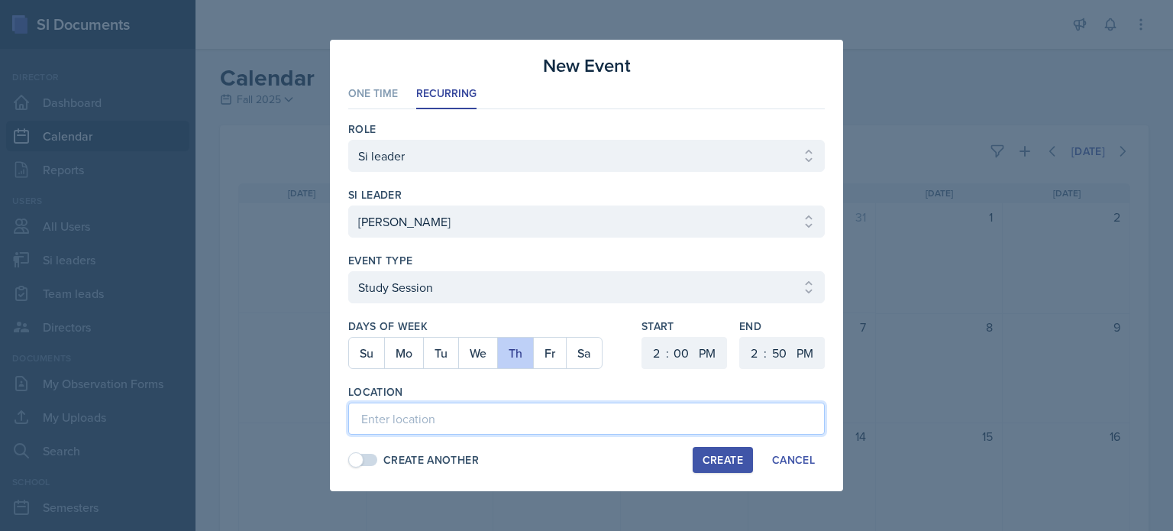
click at [419, 418] on input at bounding box center [586, 419] width 477 height 32
type input "Social Sciences Building 2005"
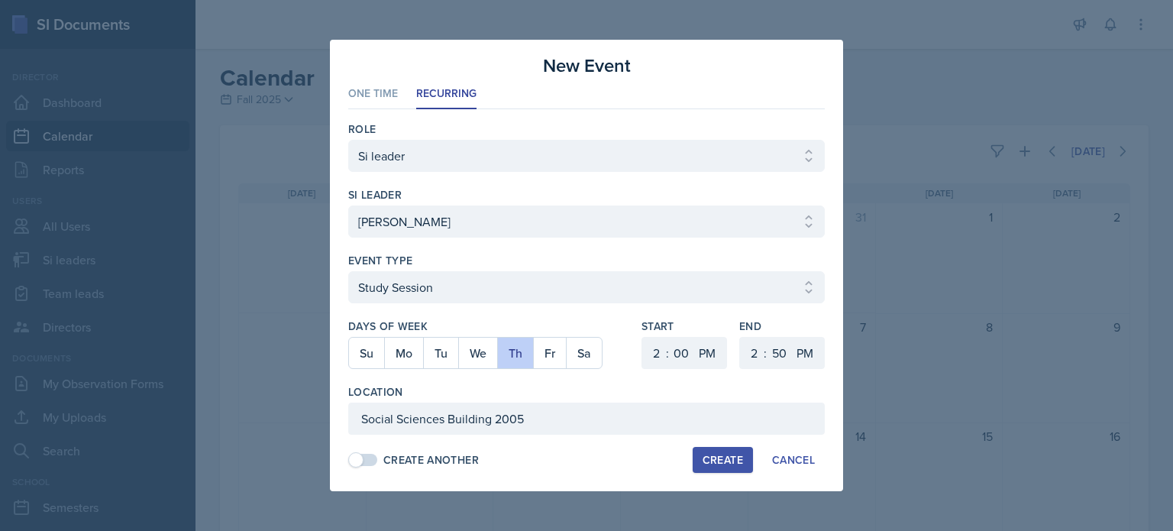
click at [719, 455] on div "Create" at bounding box center [723, 460] width 40 height 12
select select
select select "6"
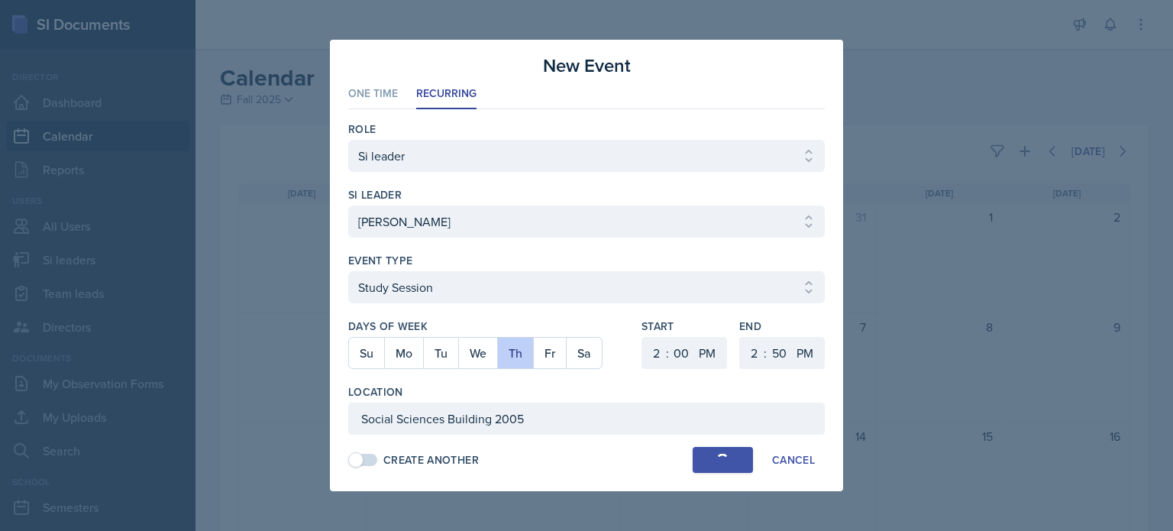
select select "30"
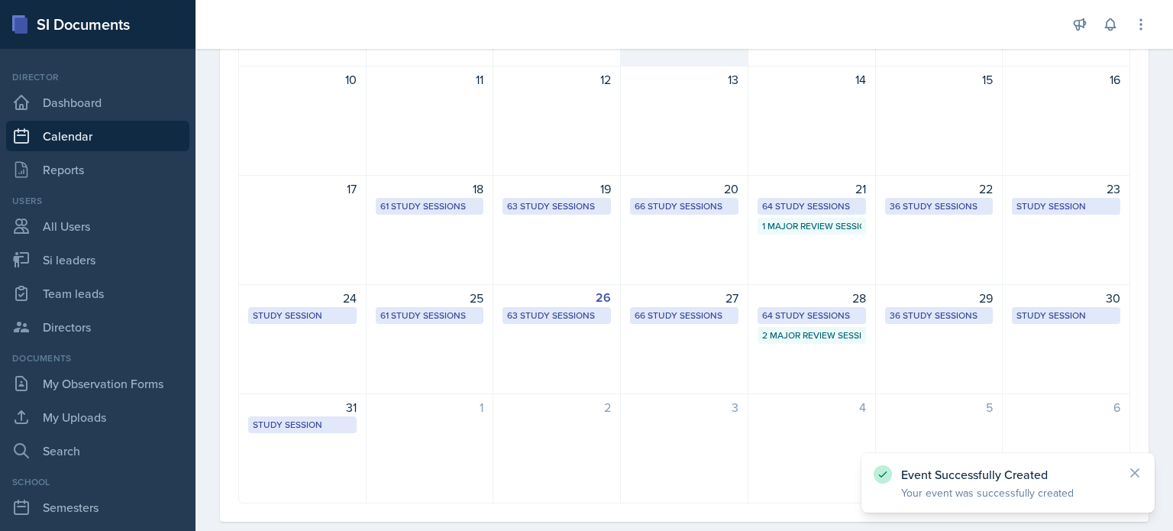
scroll to position [357, 0]
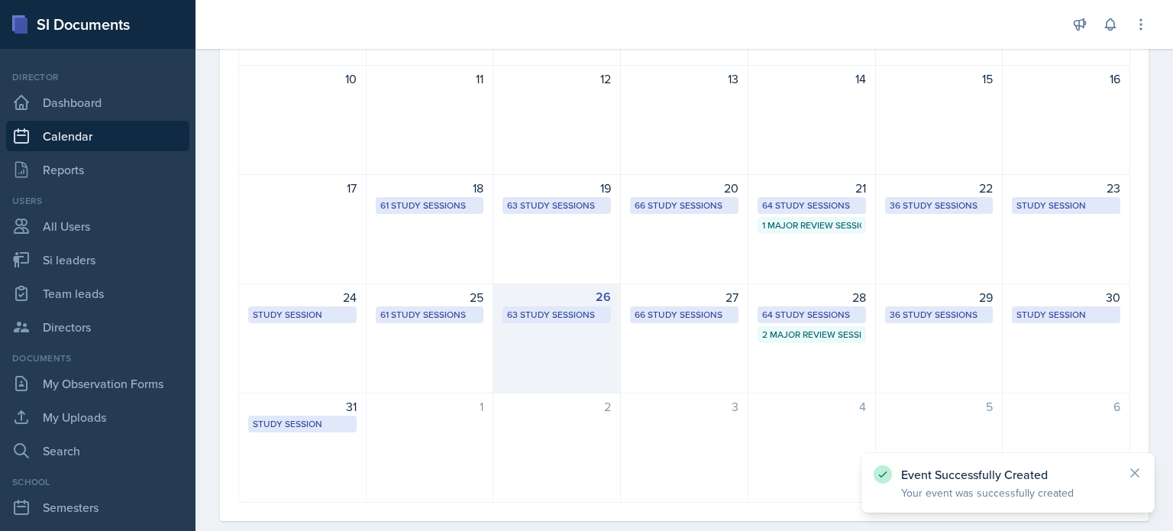
click at [567, 354] on div "26 63 Study Sessions" at bounding box center [557, 338] width 128 height 110
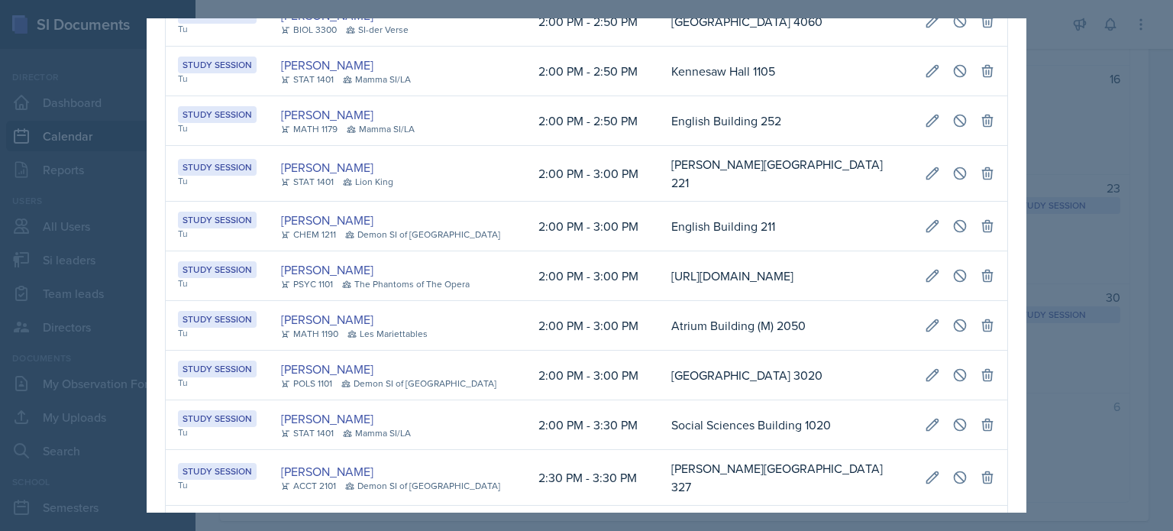
click at [1055, 76] on div at bounding box center [586, 265] width 1173 height 531
